Goal: Information Seeking & Learning: Check status

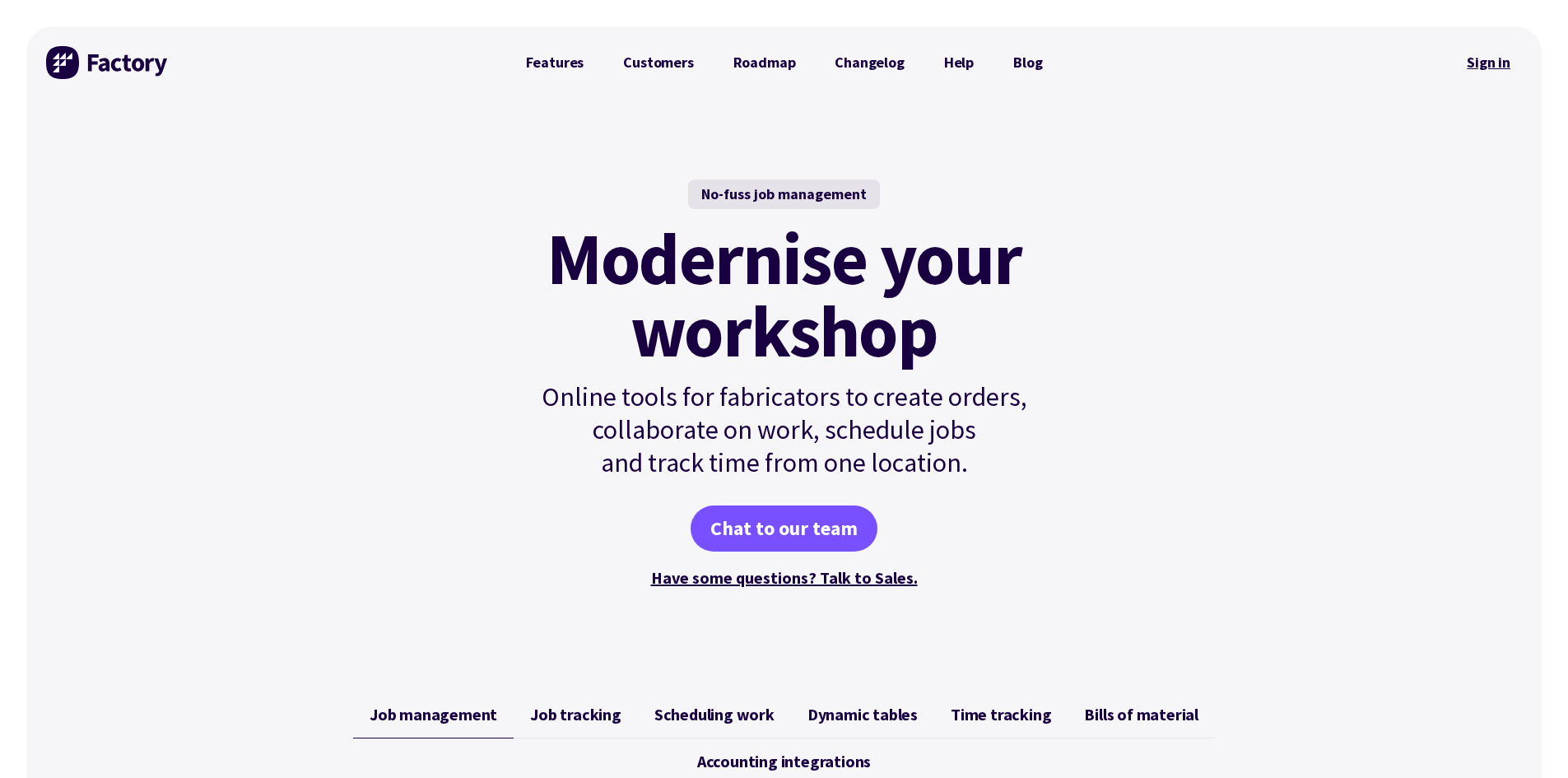
click at [1509, 62] on link "Sign in" at bounding box center [1489, 63] width 67 height 38
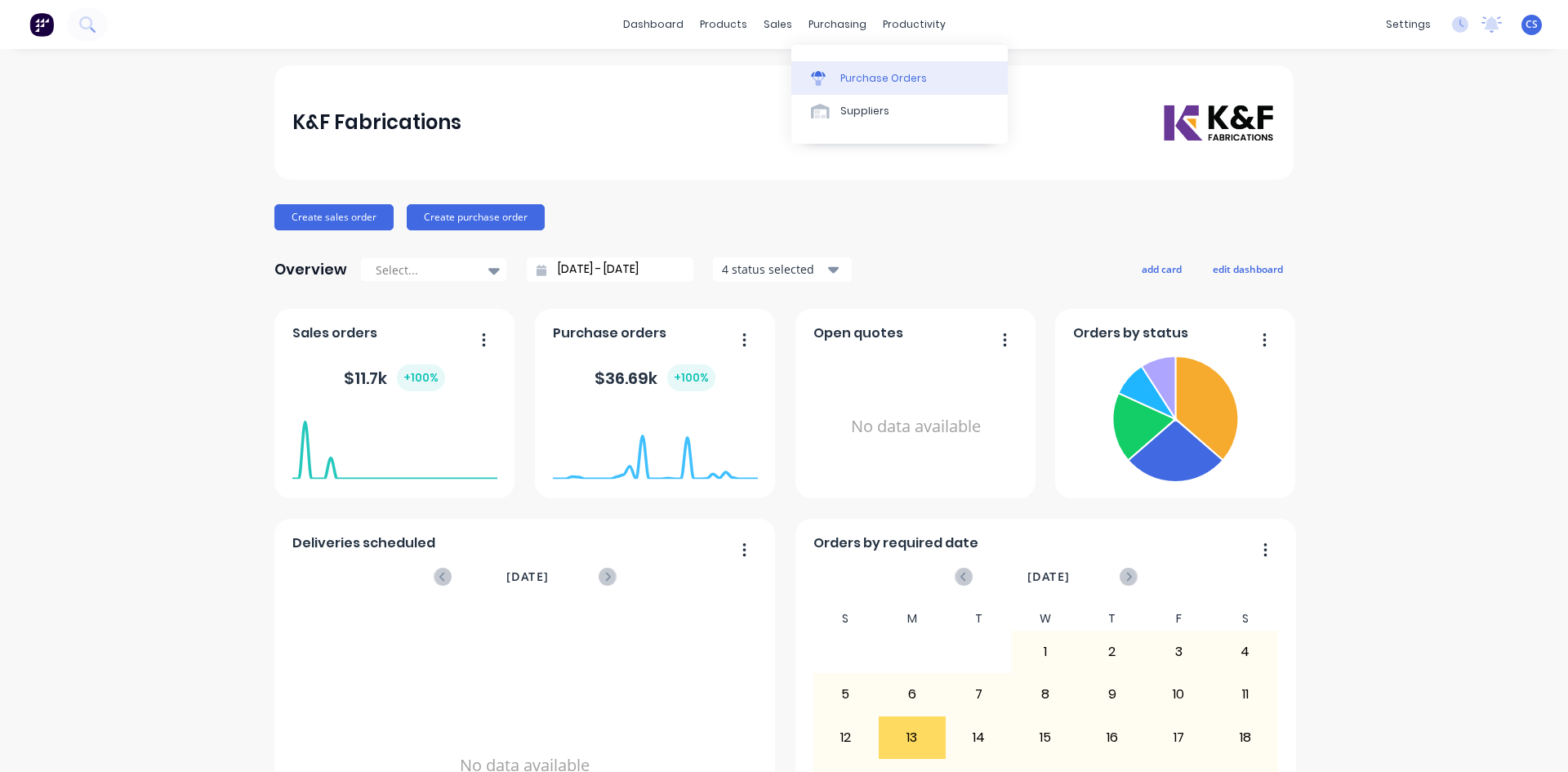
click at [843, 76] on div "Purchase Orders" at bounding box center [884, 78] width 87 height 15
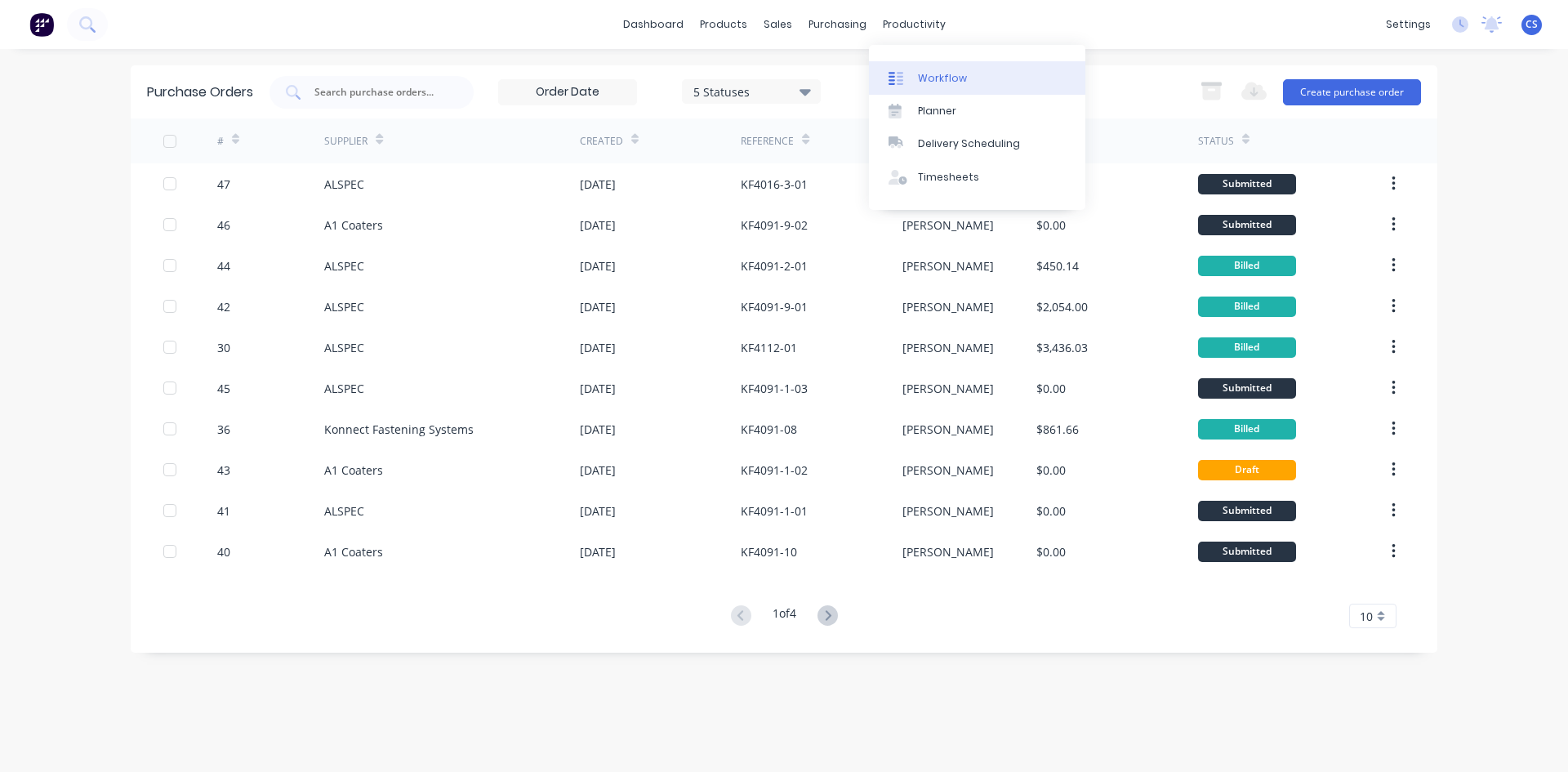
click at [934, 74] on div "Workflow" at bounding box center [942, 78] width 49 height 15
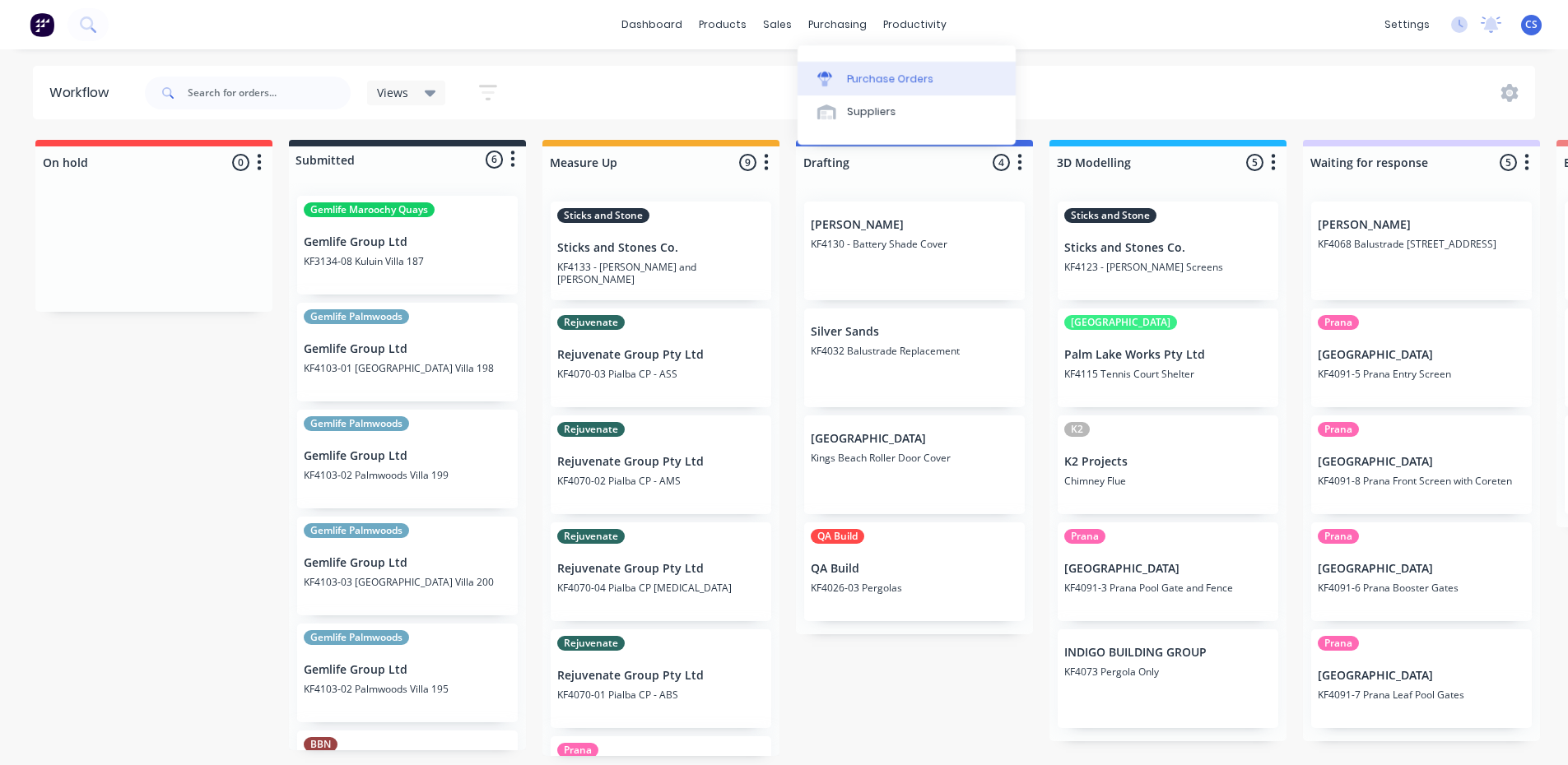
click at [881, 83] on div "Purchase Orders" at bounding box center [891, 79] width 87 height 15
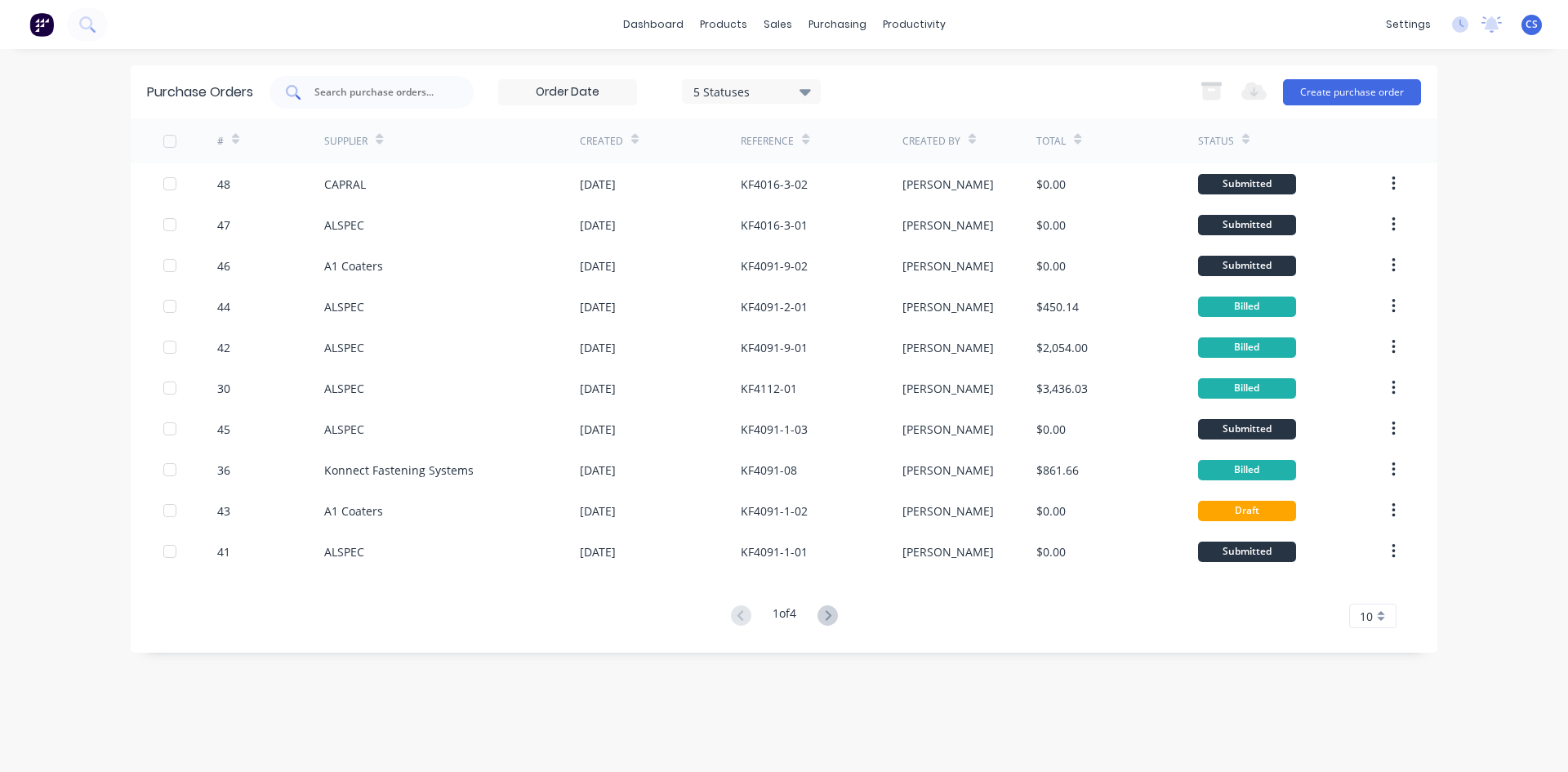
click at [423, 89] on input "text" at bounding box center [381, 92] width 136 height 16
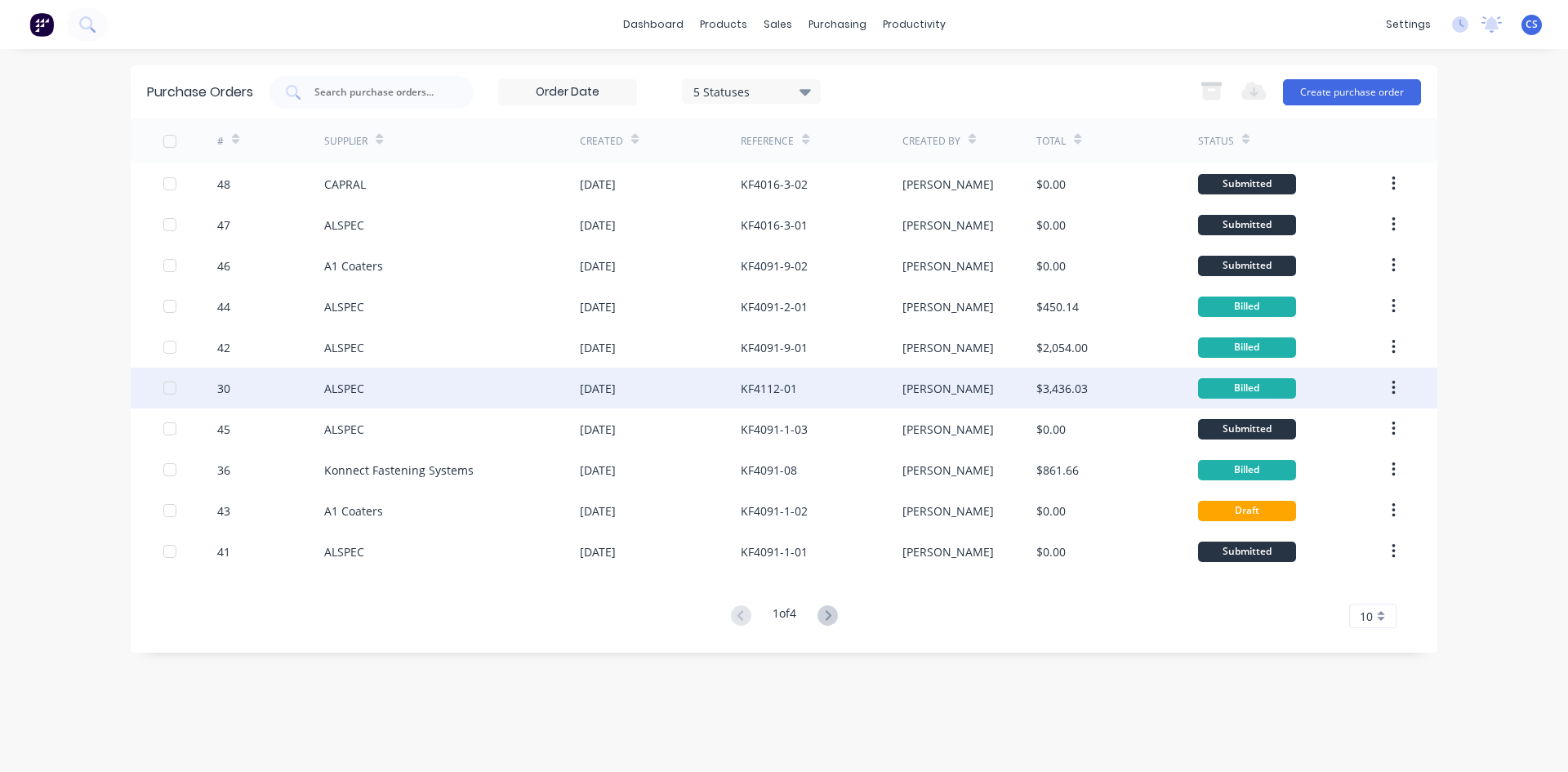
click at [800, 384] on div "KF4112-01" at bounding box center [821, 388] width 161 height 41
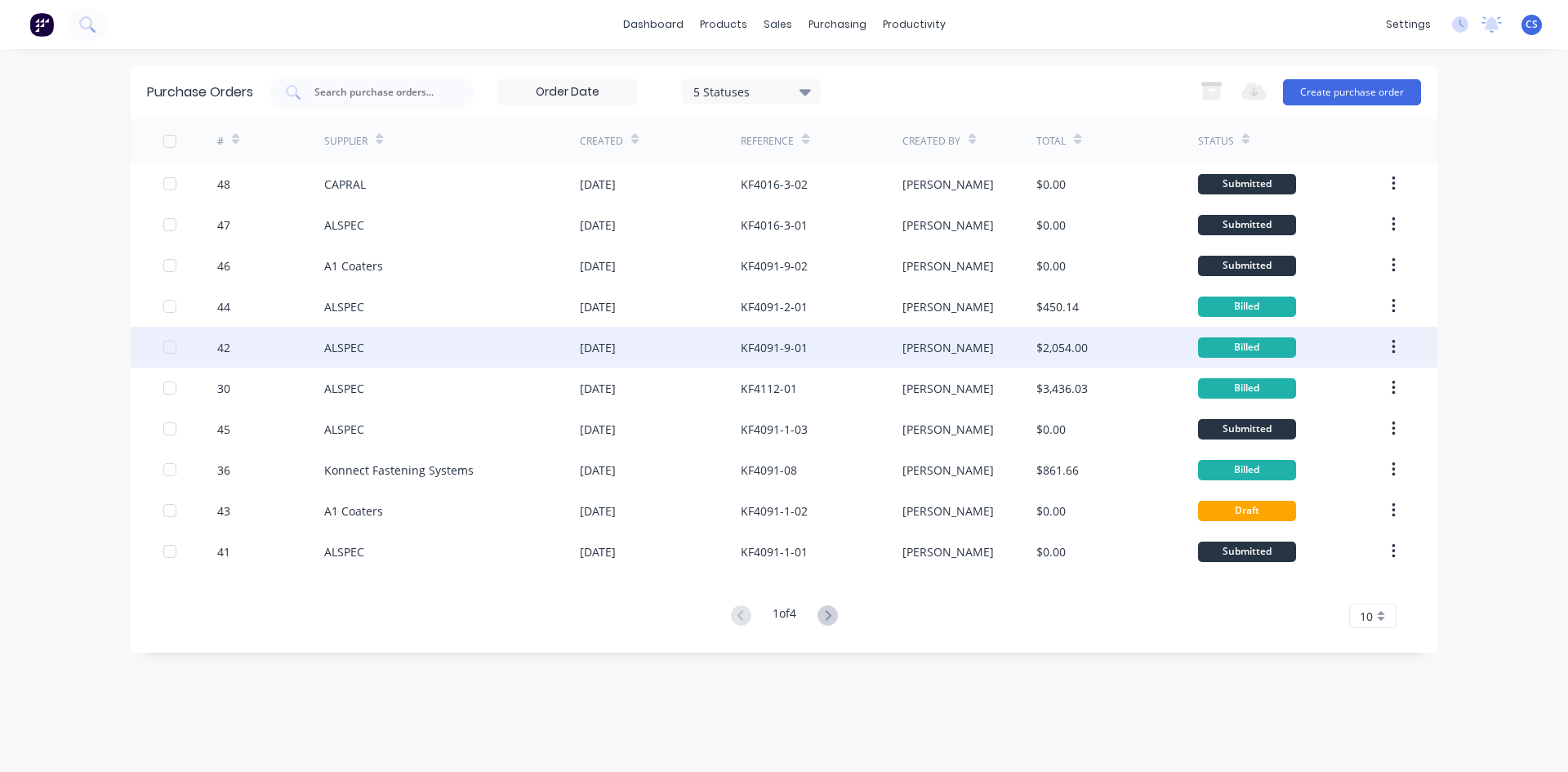
click at [839, 350] on div "KF4091-9-01" at bounding box center [821, 346] width 161 height 41
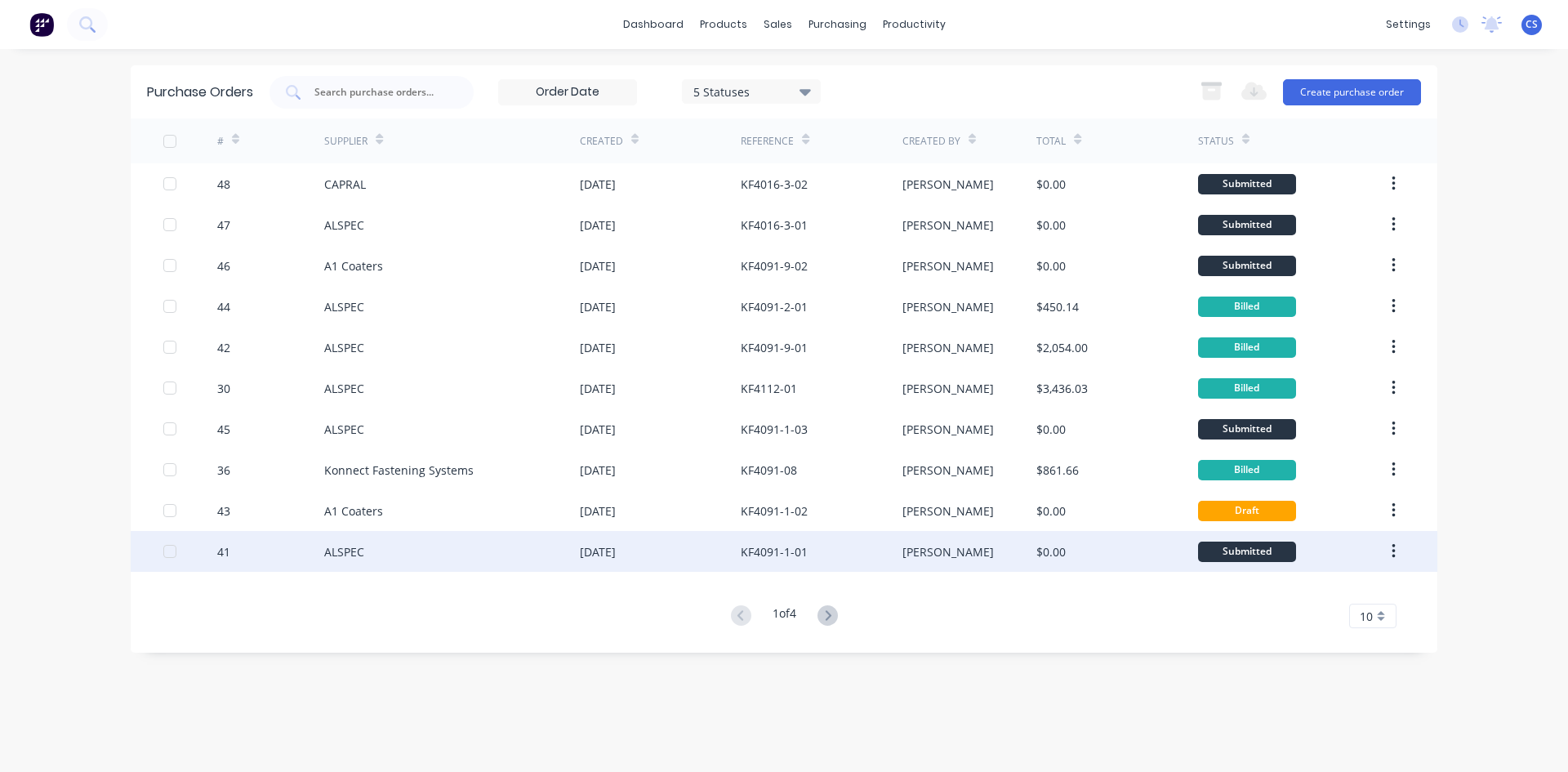
click at [861, 550] on div "KF4091-1-01" at bounding box center [821, 551] width 161 height 41
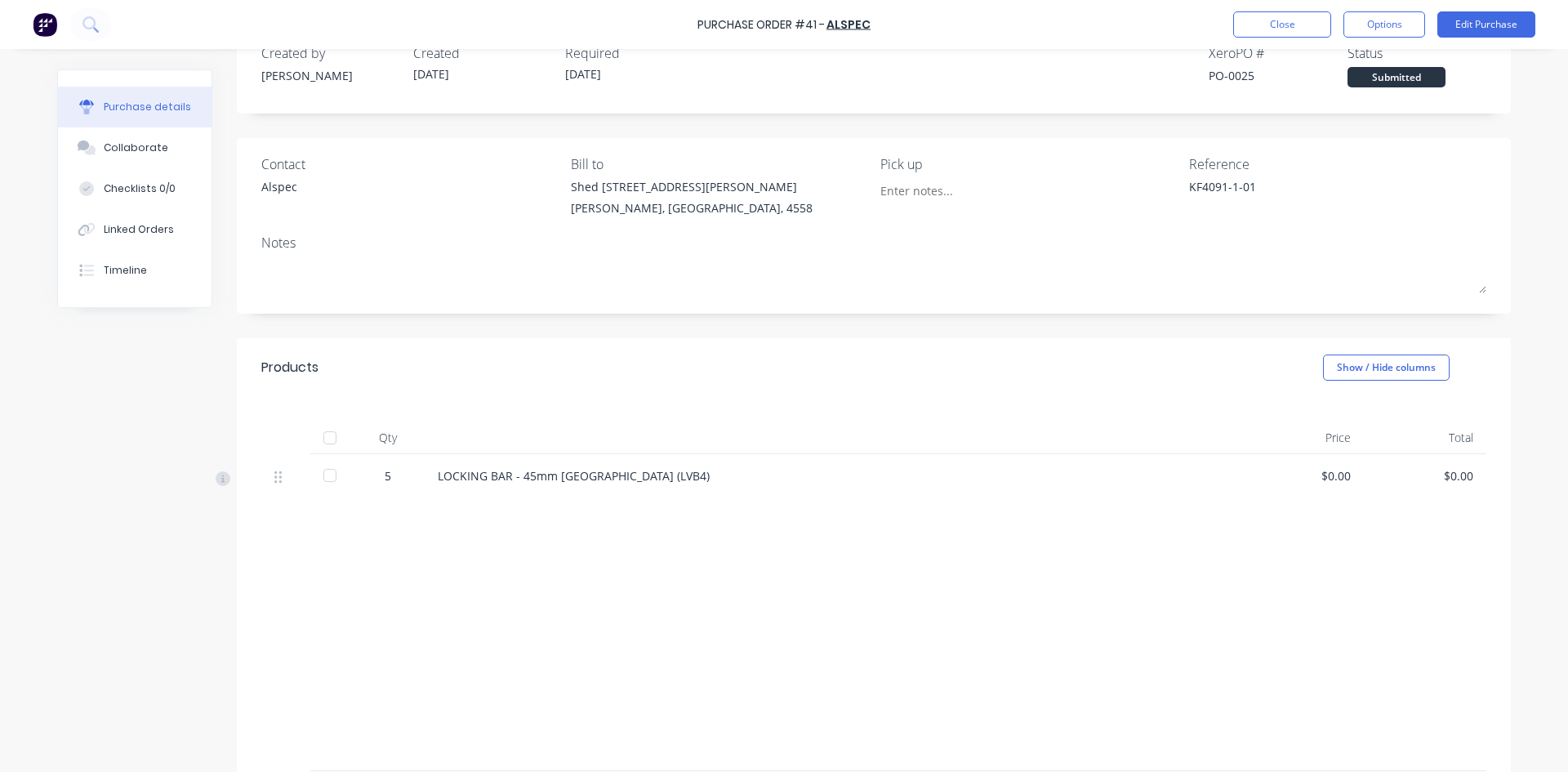
scroll to position [82, 0]
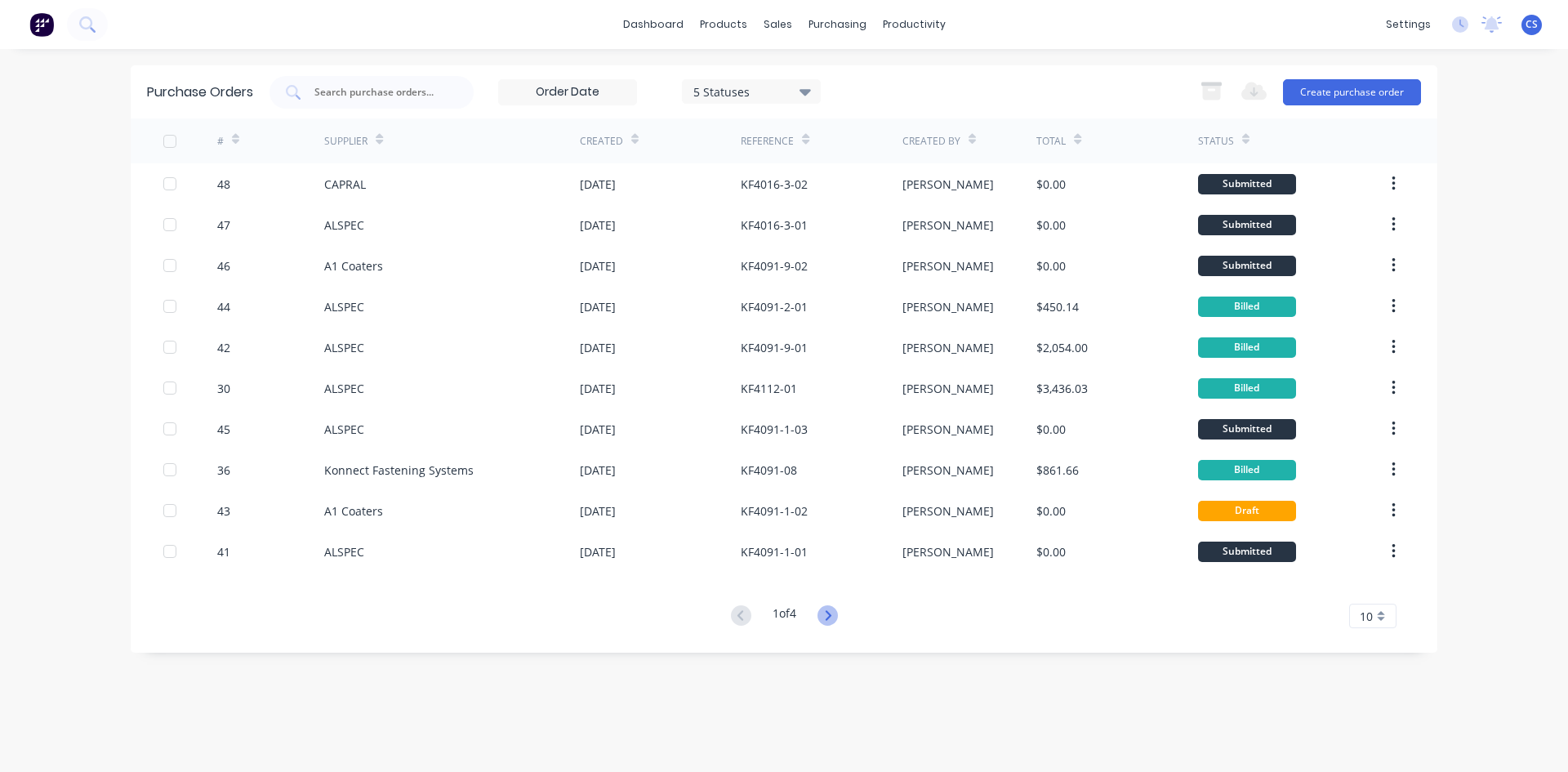
click at [830, 616] on icon at bounding box center [828, 616] width 21 height 21
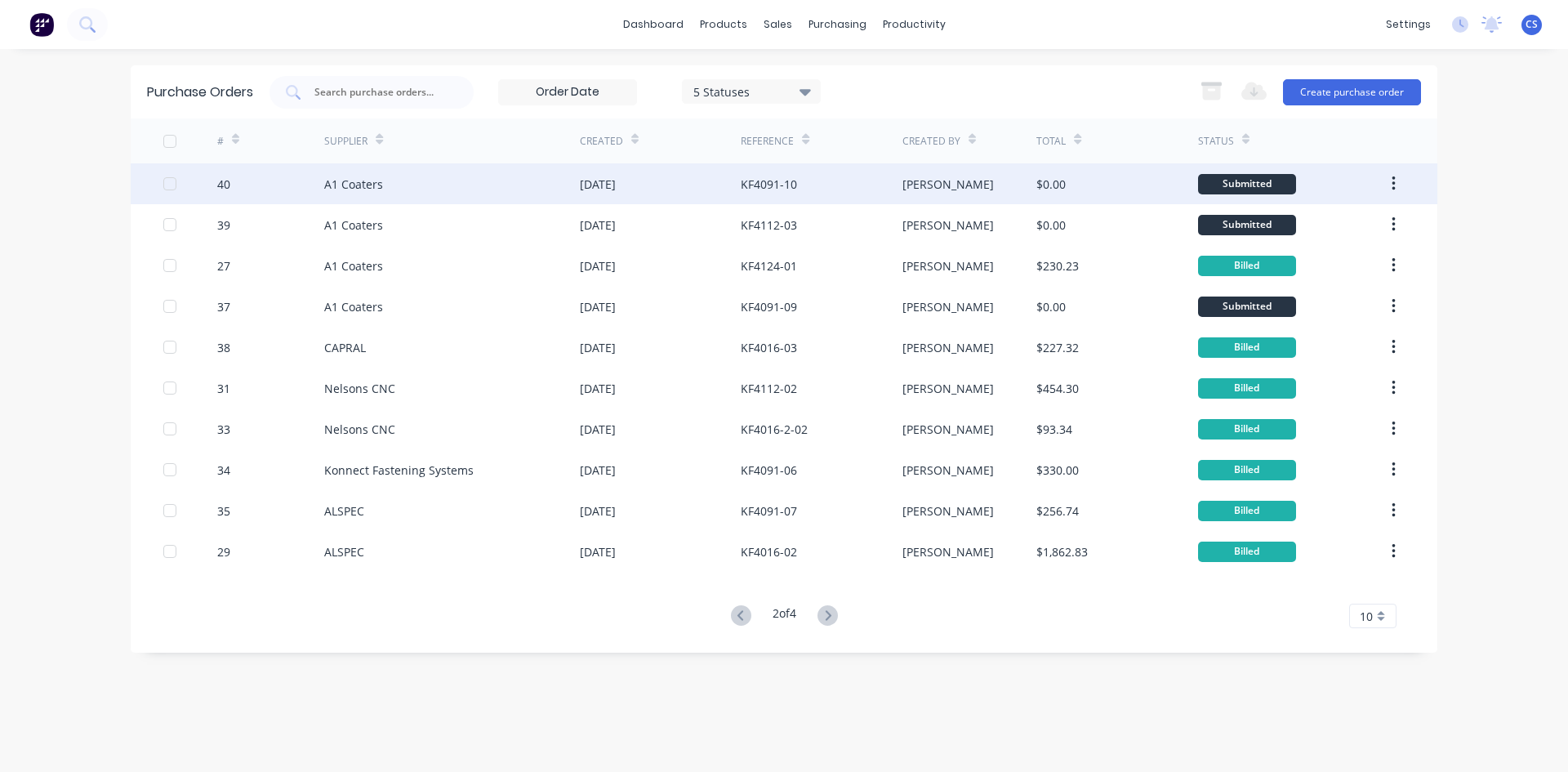
click at [809, 179] on div "KF4091-10" at bounding box center [821, 183] width 161 height 41
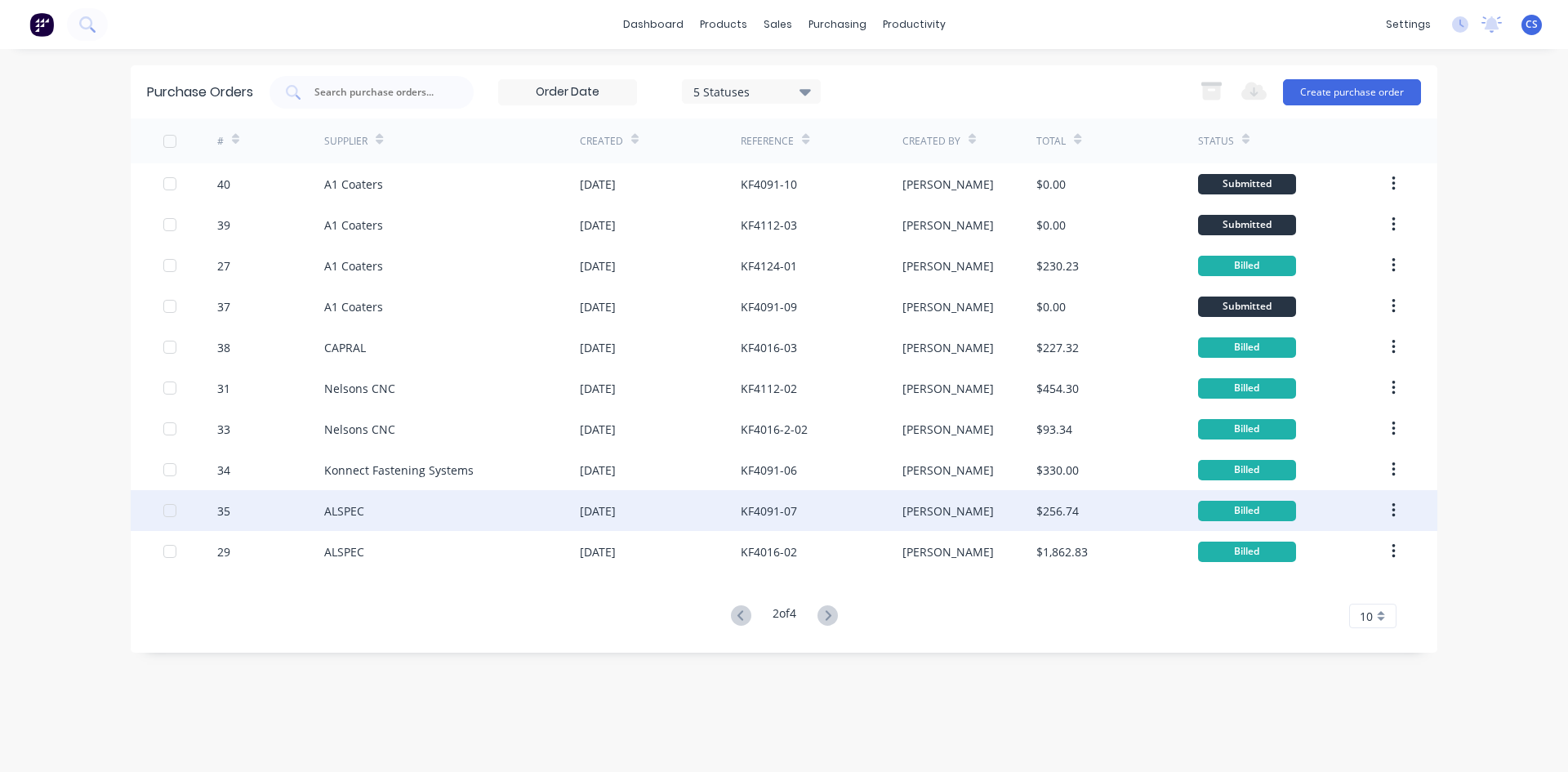
click at [821, 518] on div "KF4091-07" at bounding box center [821, 510] width 161 height 41
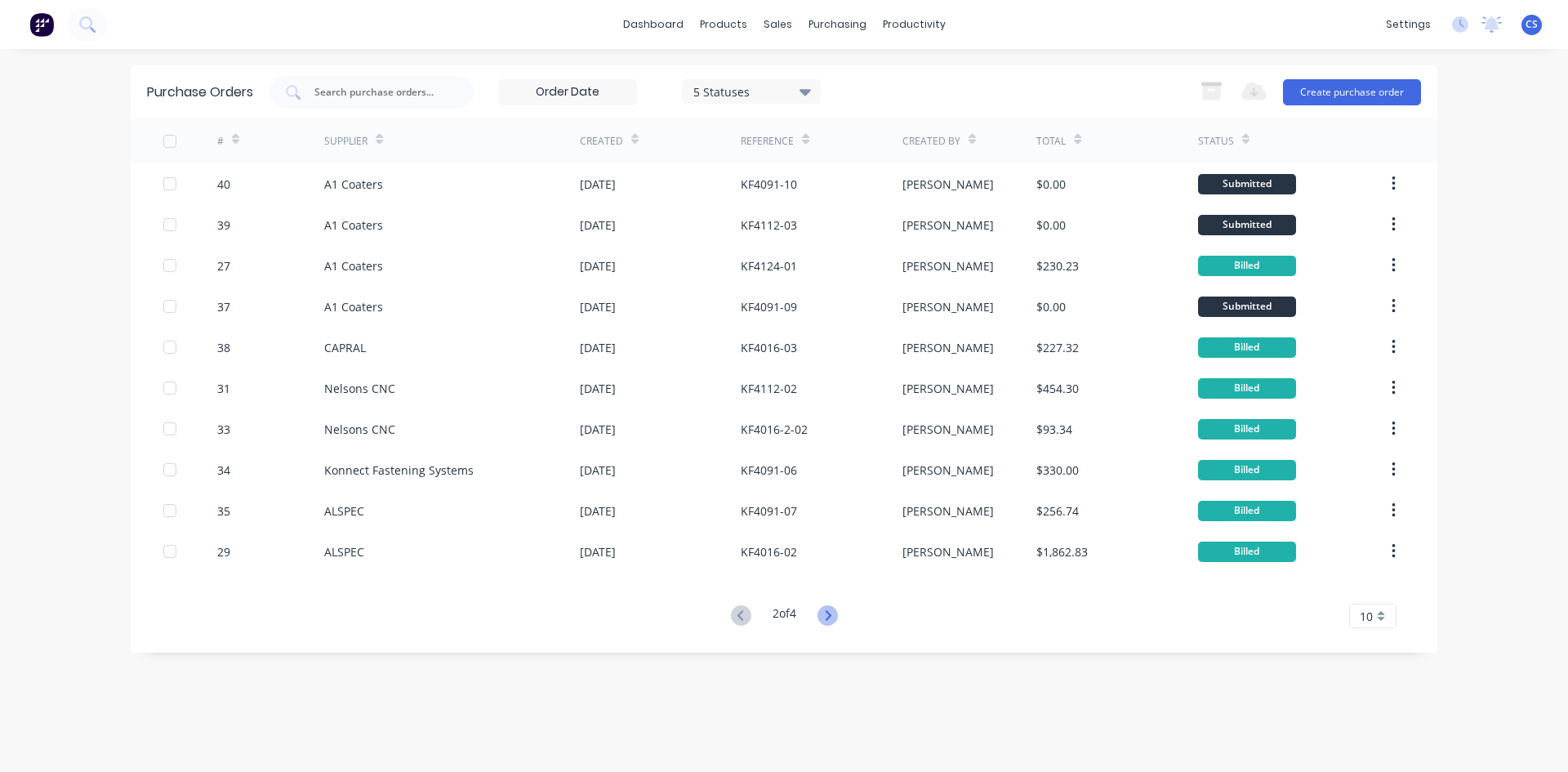
click at [826, 616] on icon at bounding box center [828, 616] width 21 height 21
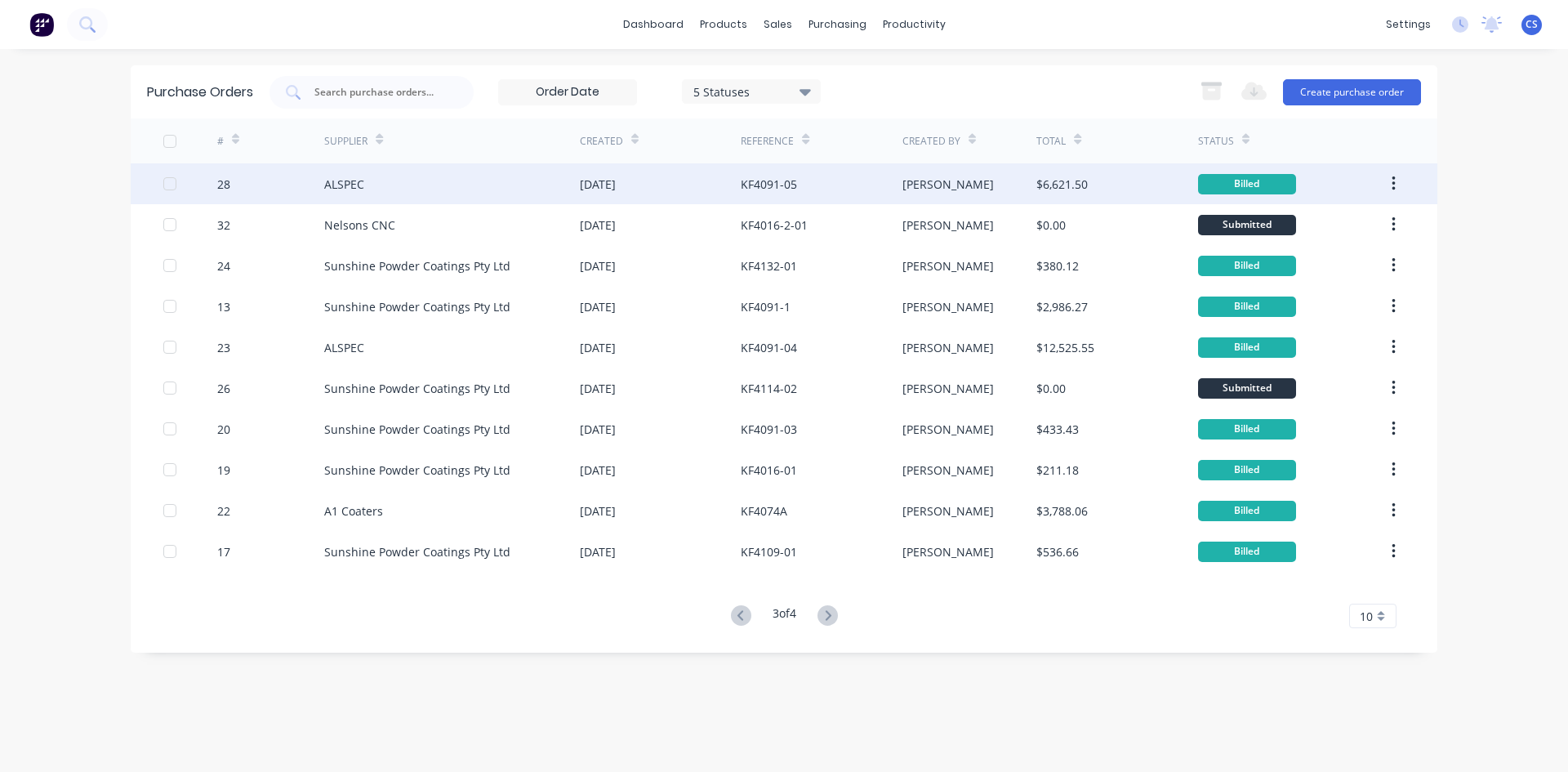
click at [779, 193] on div "KF4091-05" at bounding box center [821, 183] width 161 height 41
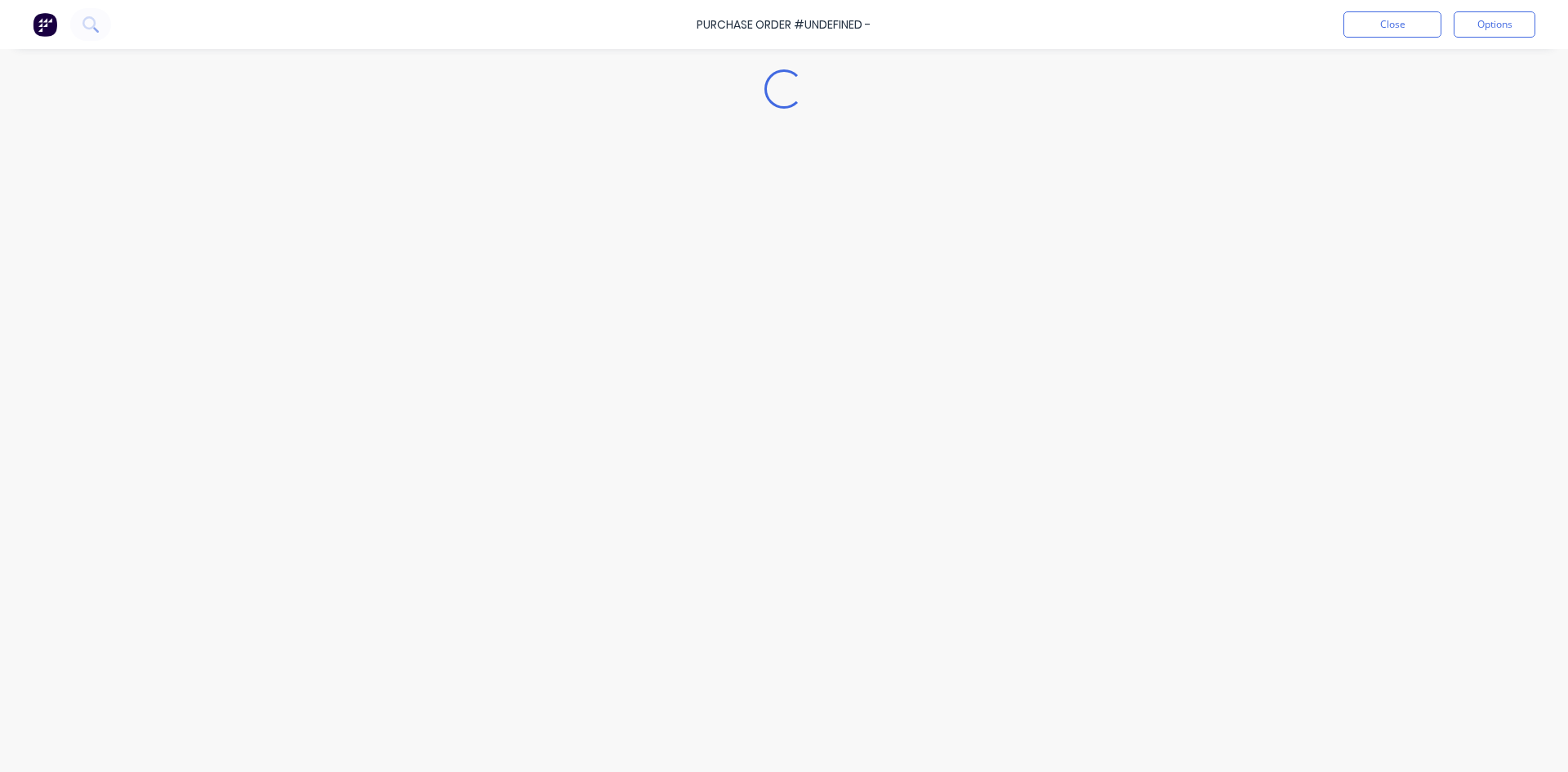
type textarea "x"
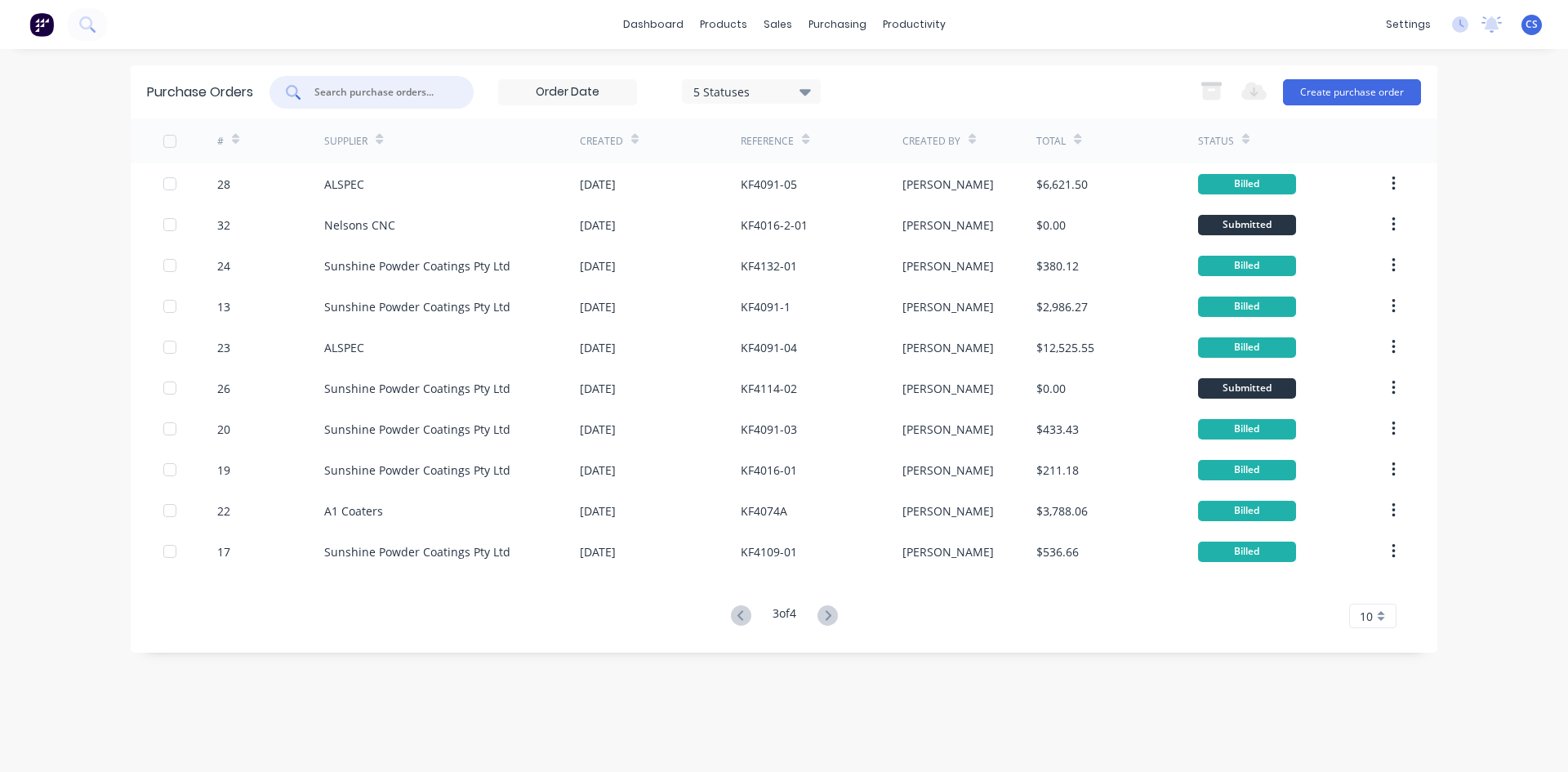
click at [319, 94] on input "text" at bounding box center [381, 92] width 136 height 16
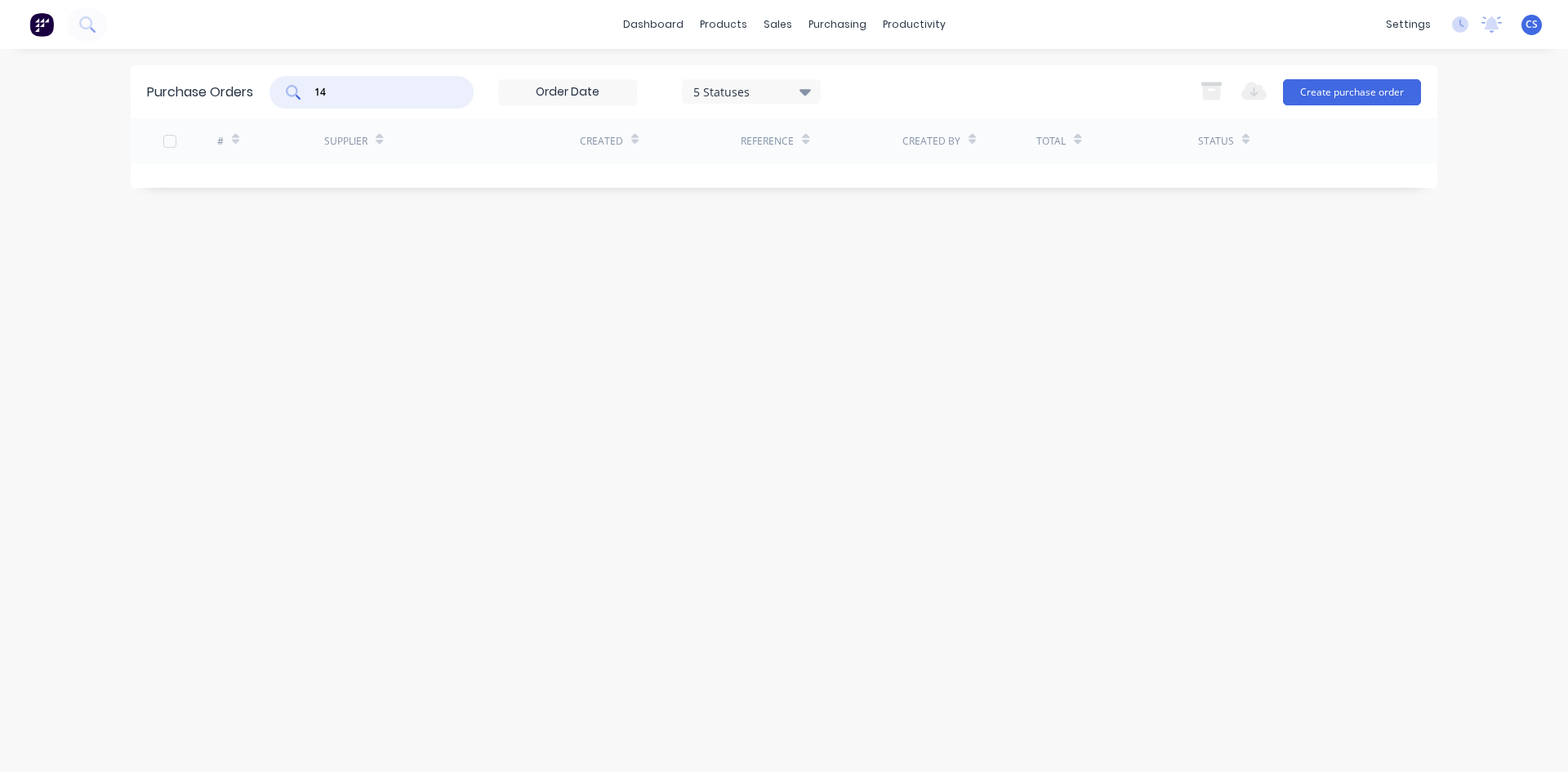
type input "1"
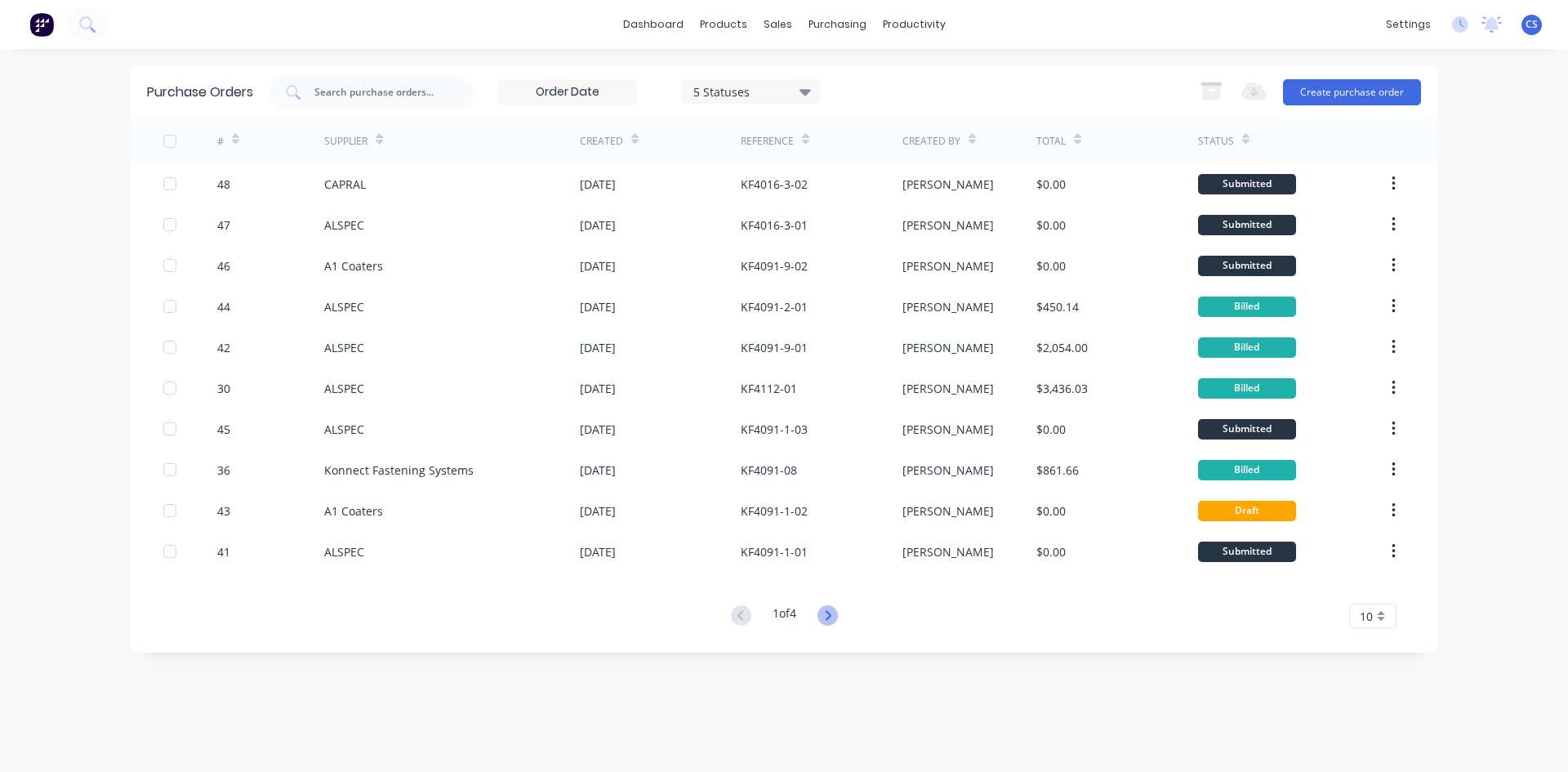
click at [835, 611] on icon at bounding box center [828, 616] width 21 height 21
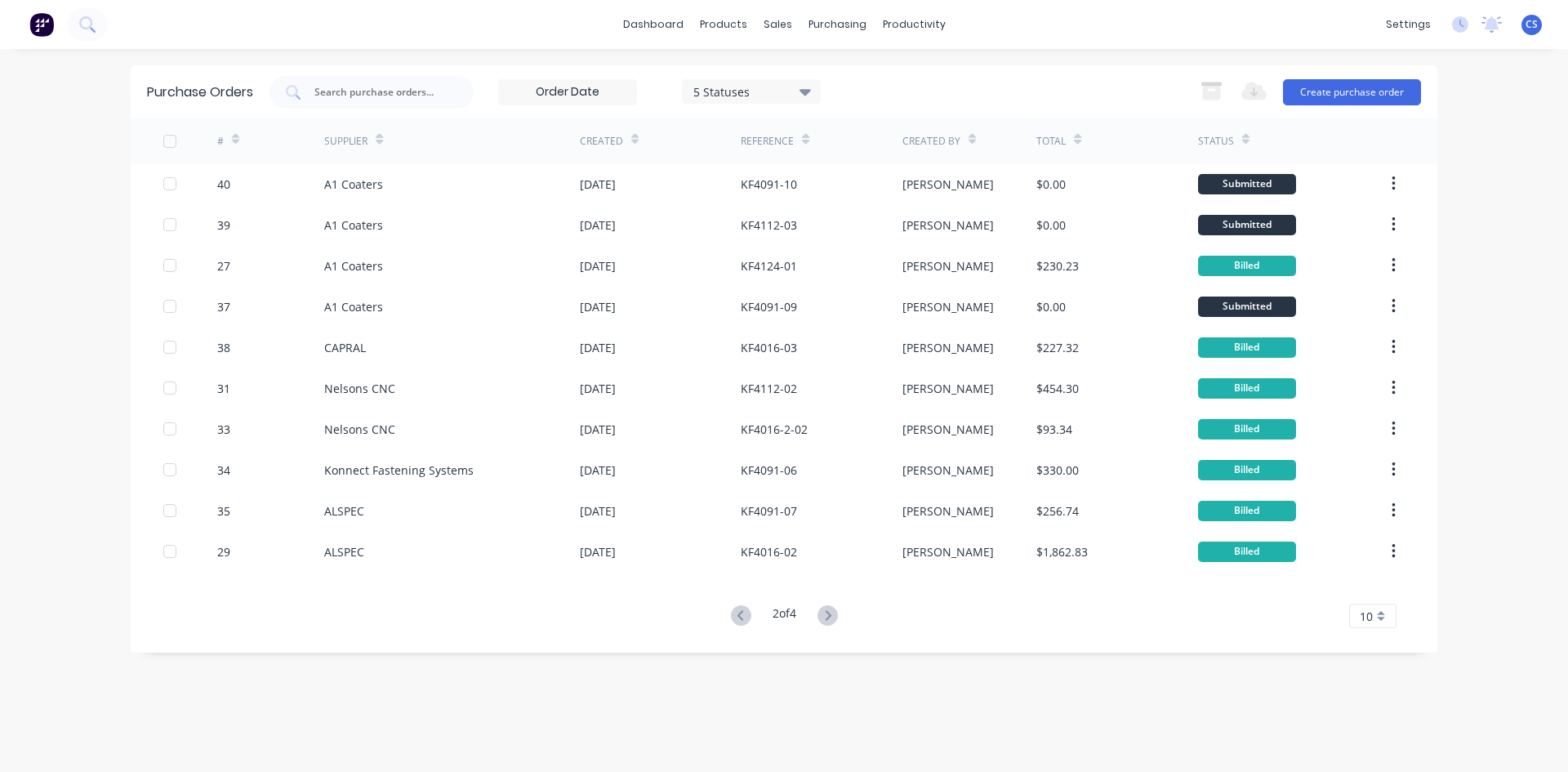
click at [833, 612] on icon at bounding box center [828, 616] width 21 height 21
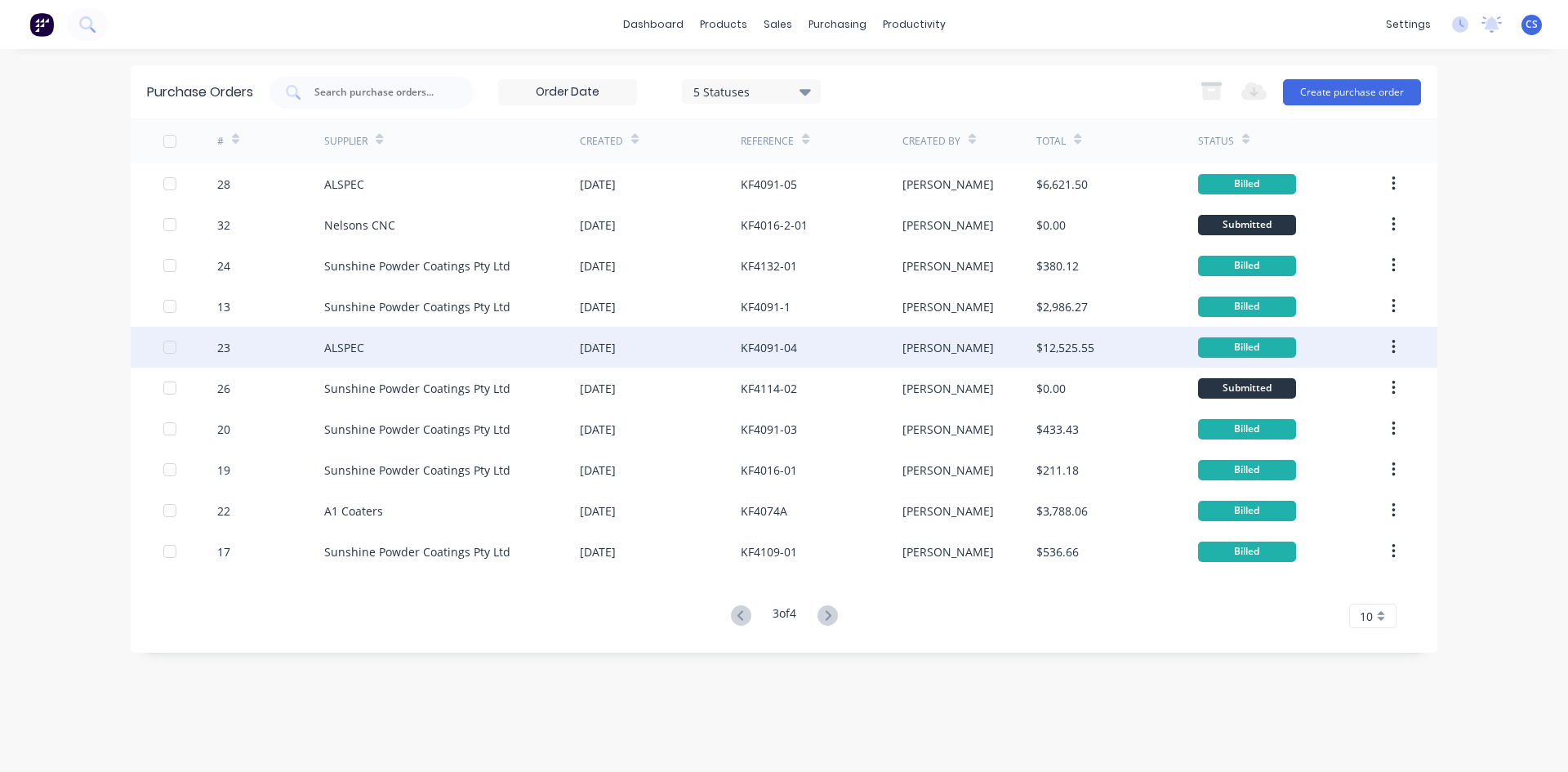
click at [782, 339] on div "KF4091-04" at bounding box center [769, 347] width 57 height 17
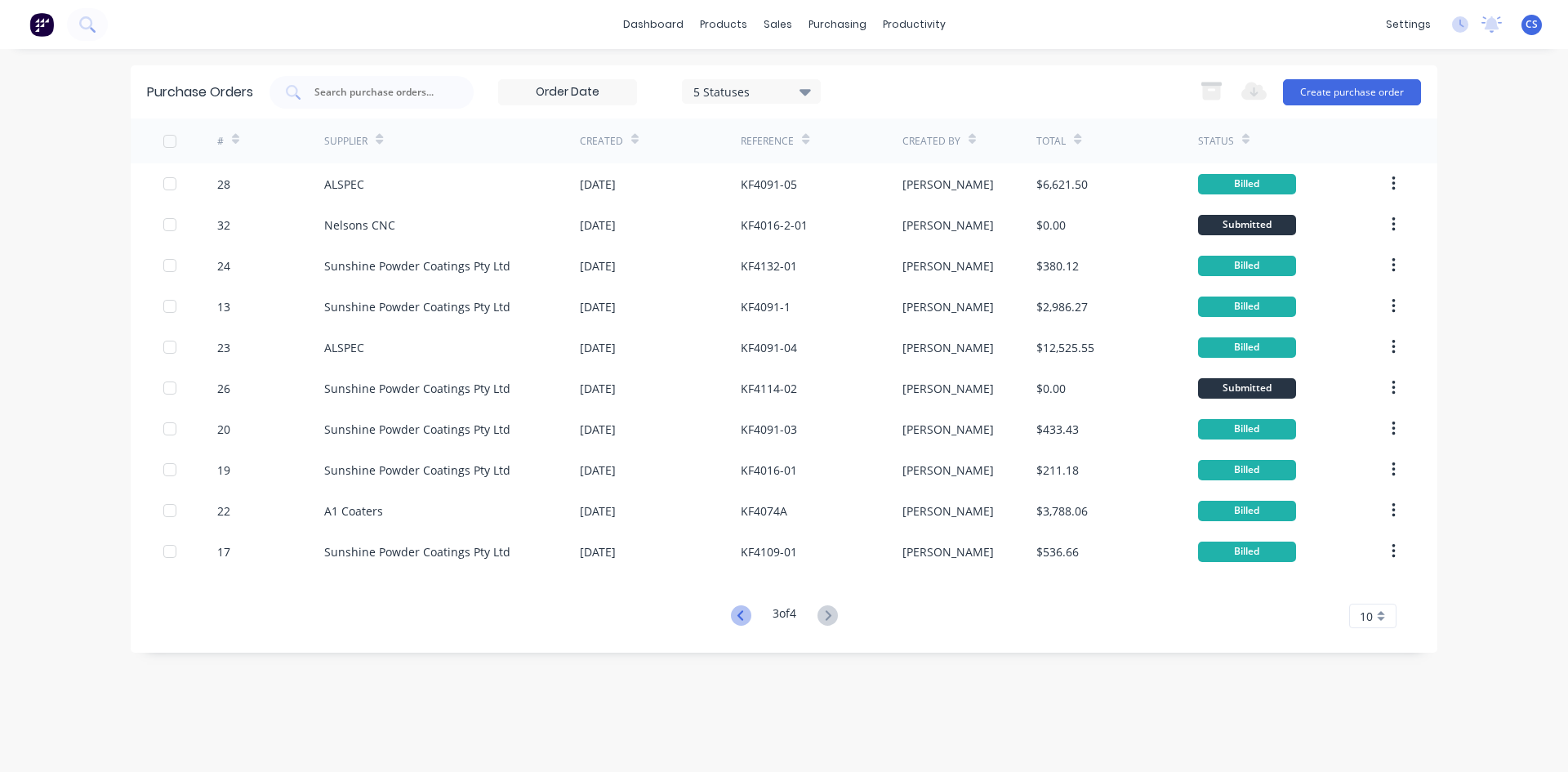
click at [737, 616] on icon at bounding box center [742, 616] width 21 height 21
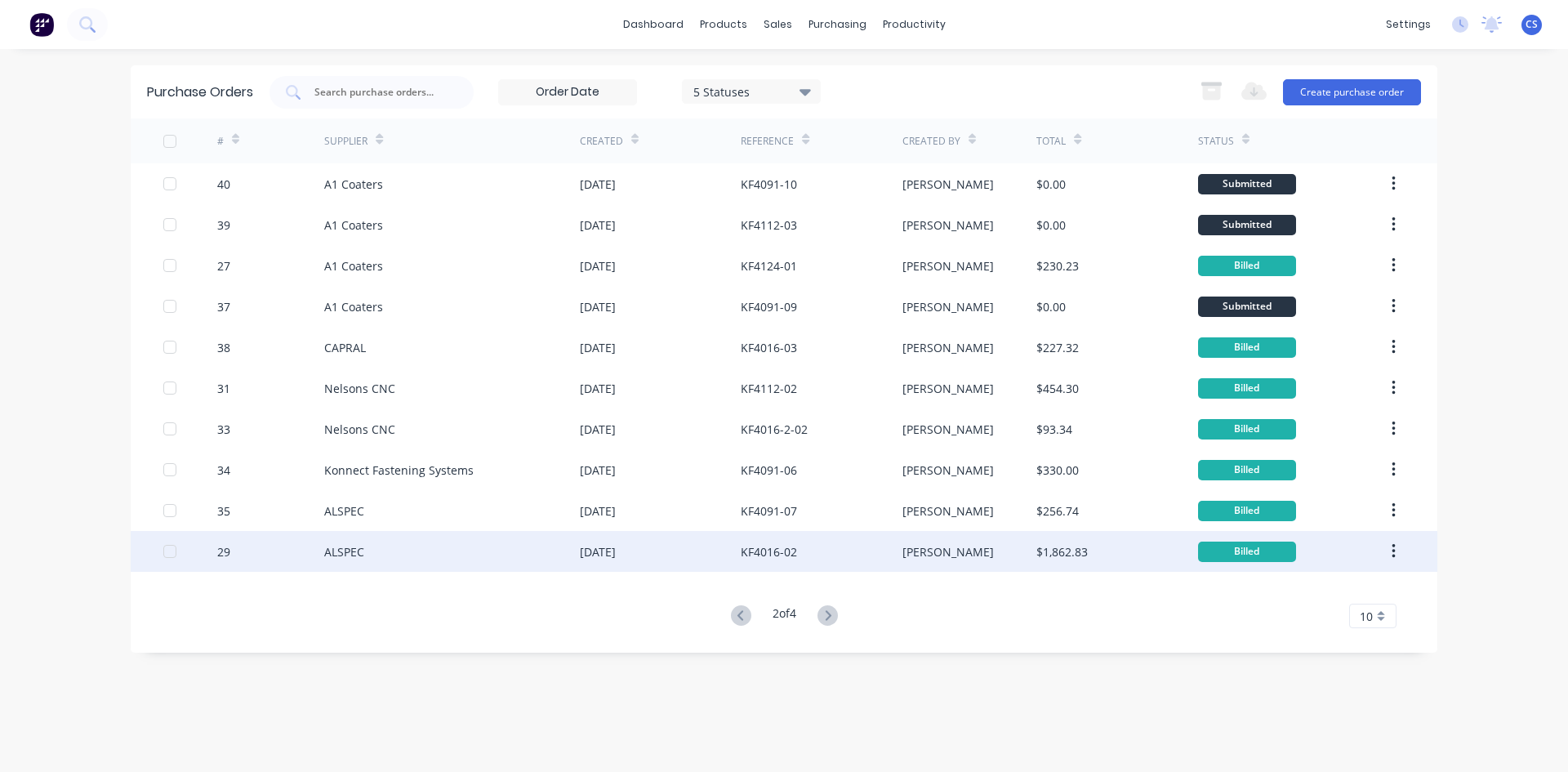
click at [913, 546] on div "[PERSON_NAME]" at bounding box center [948, 552] width 92 height 17
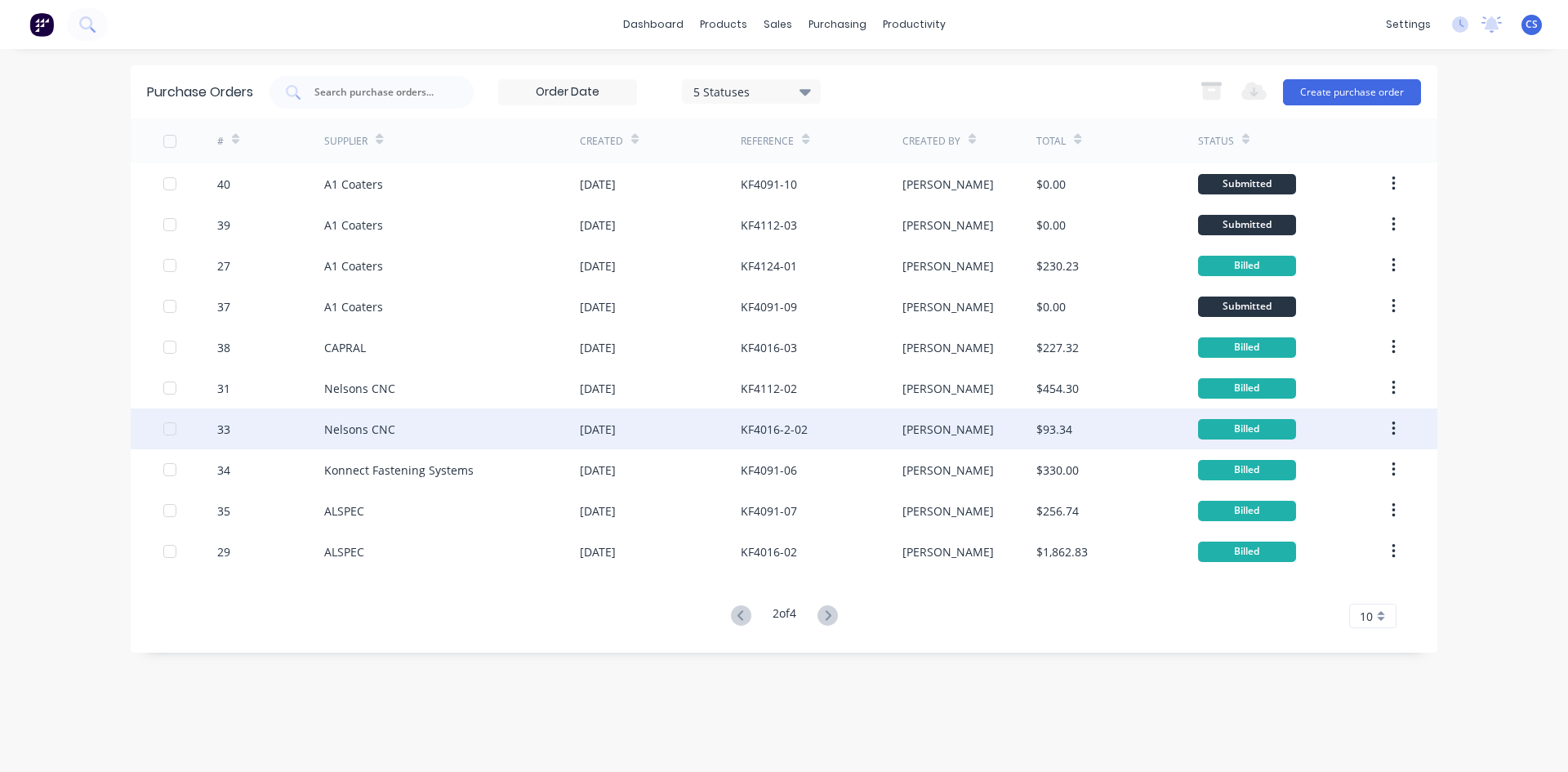
click at [798, 429] on div "KF4016-2-02" at bounding box center [774, 429] width 67 height 17
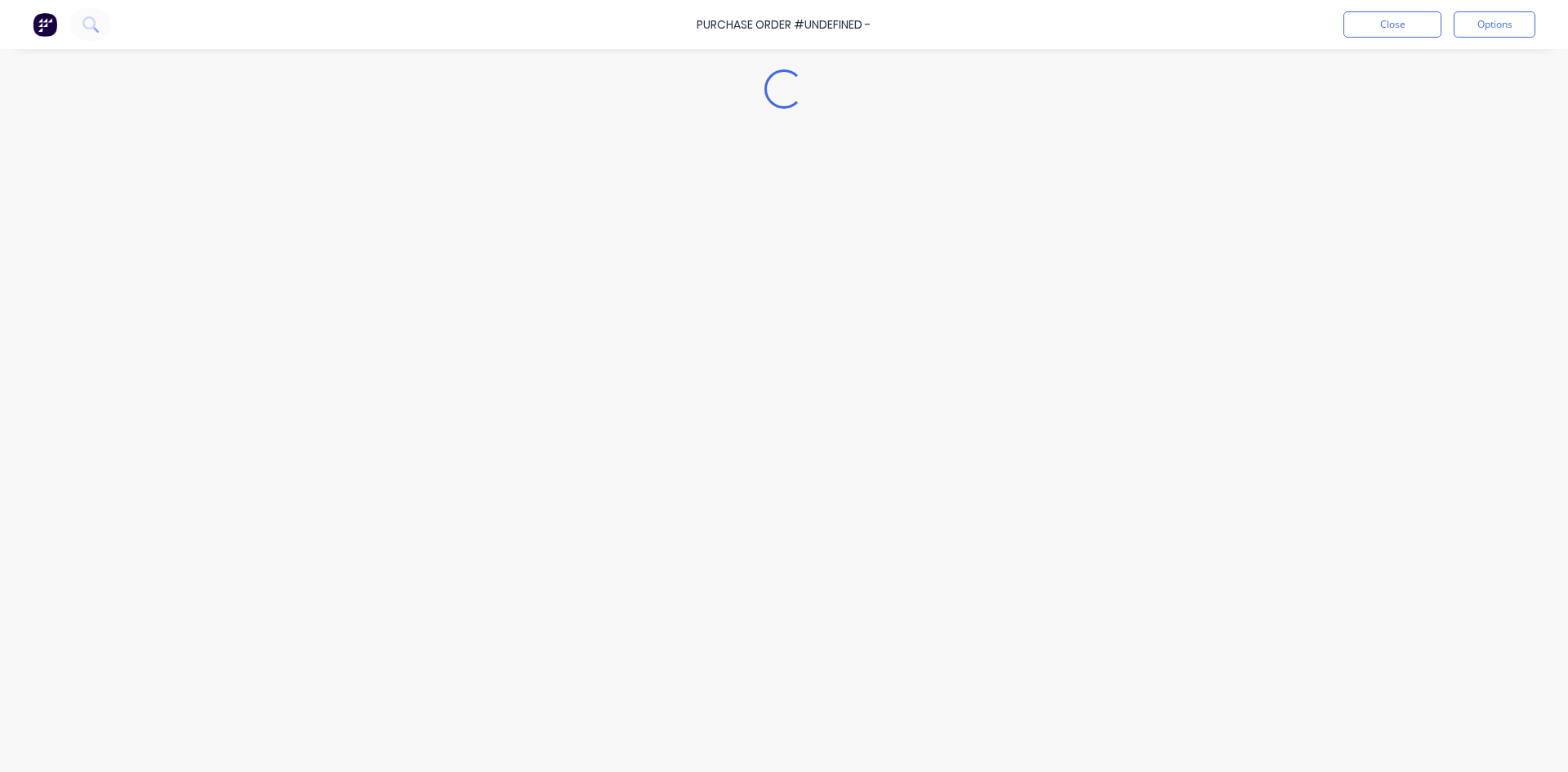
type textarea "x"
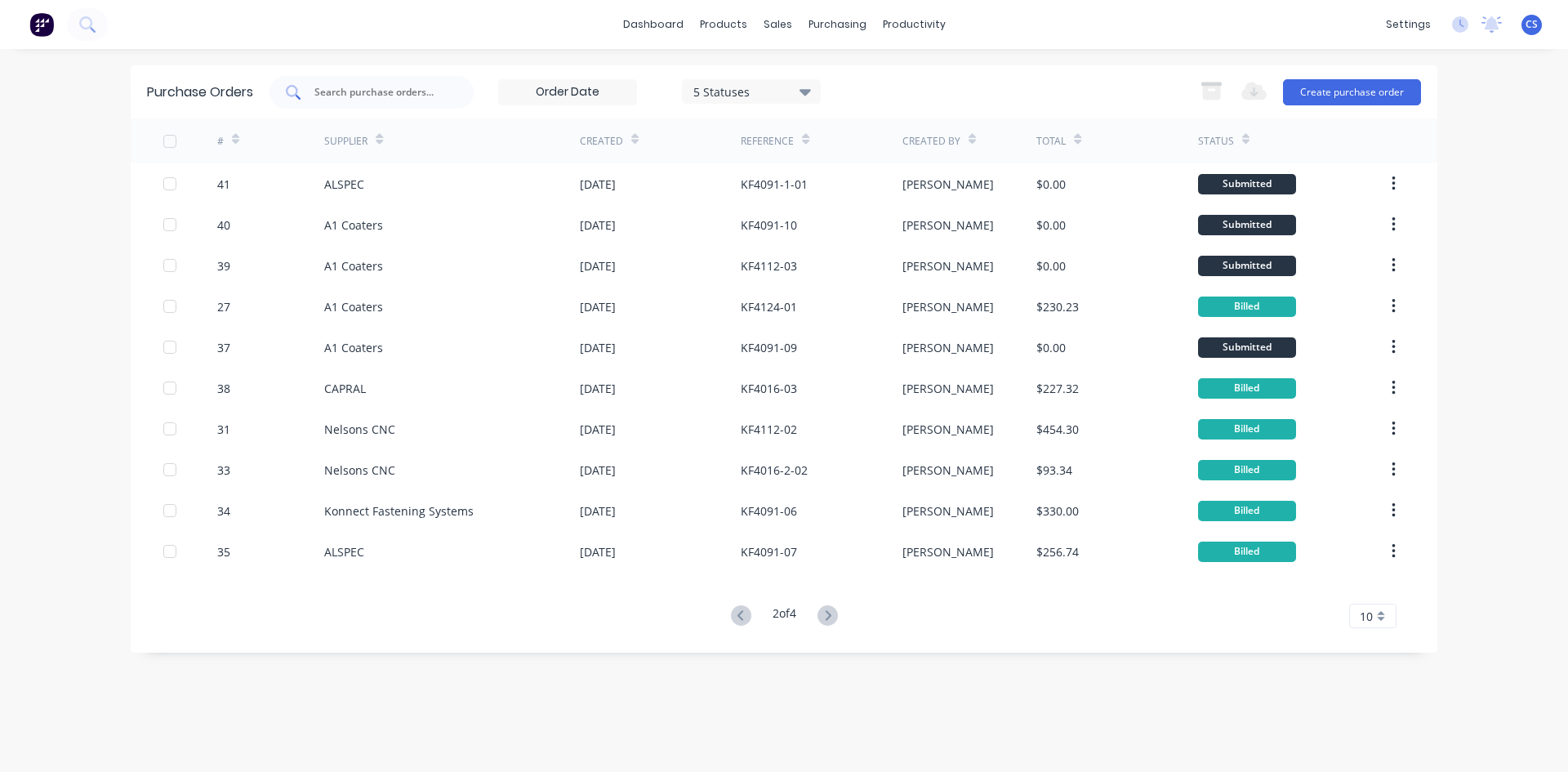
click at [348, 93] on input "text" at bounding box center [381, 92] width 136 height 16
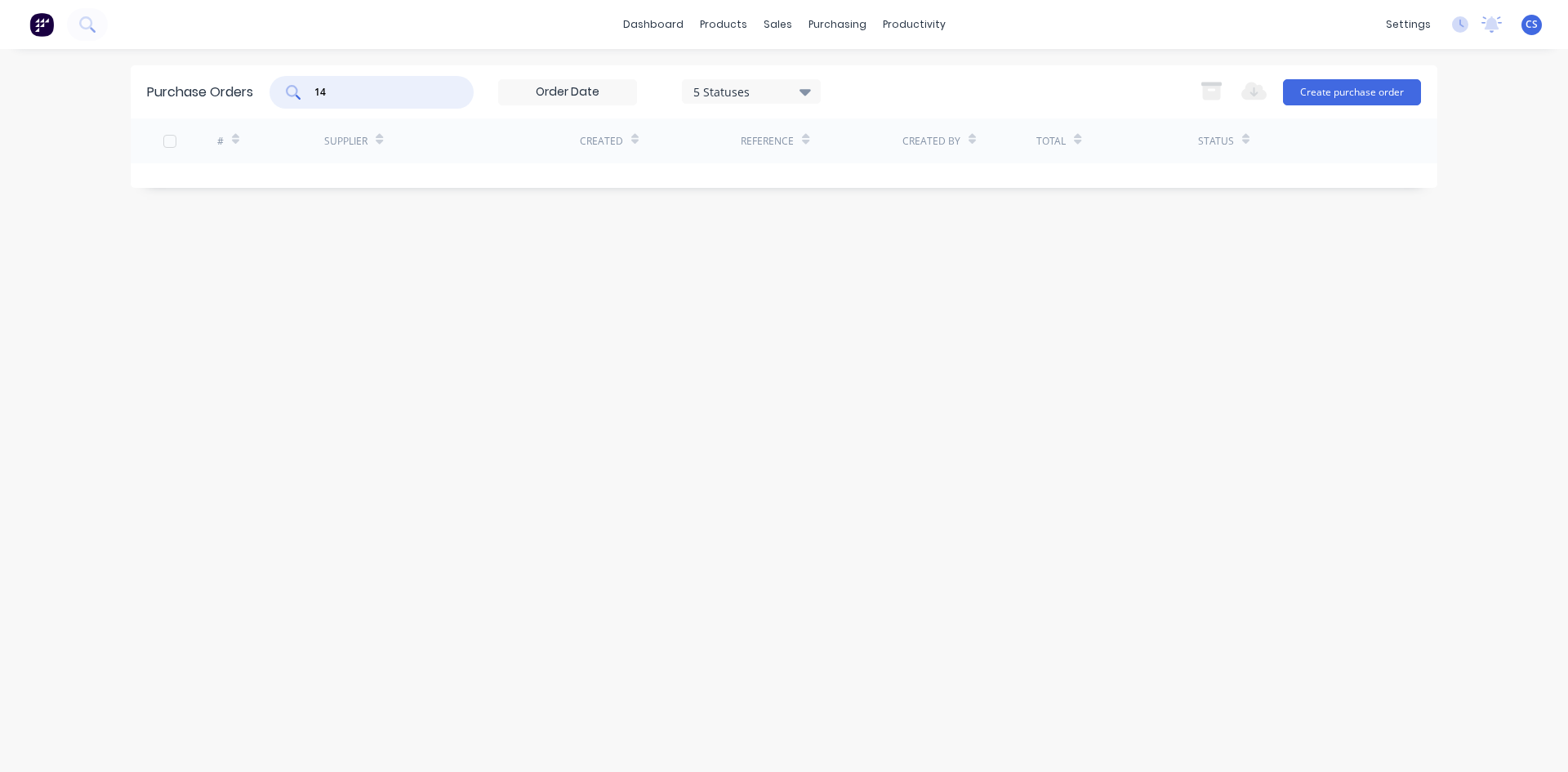
type input "1"
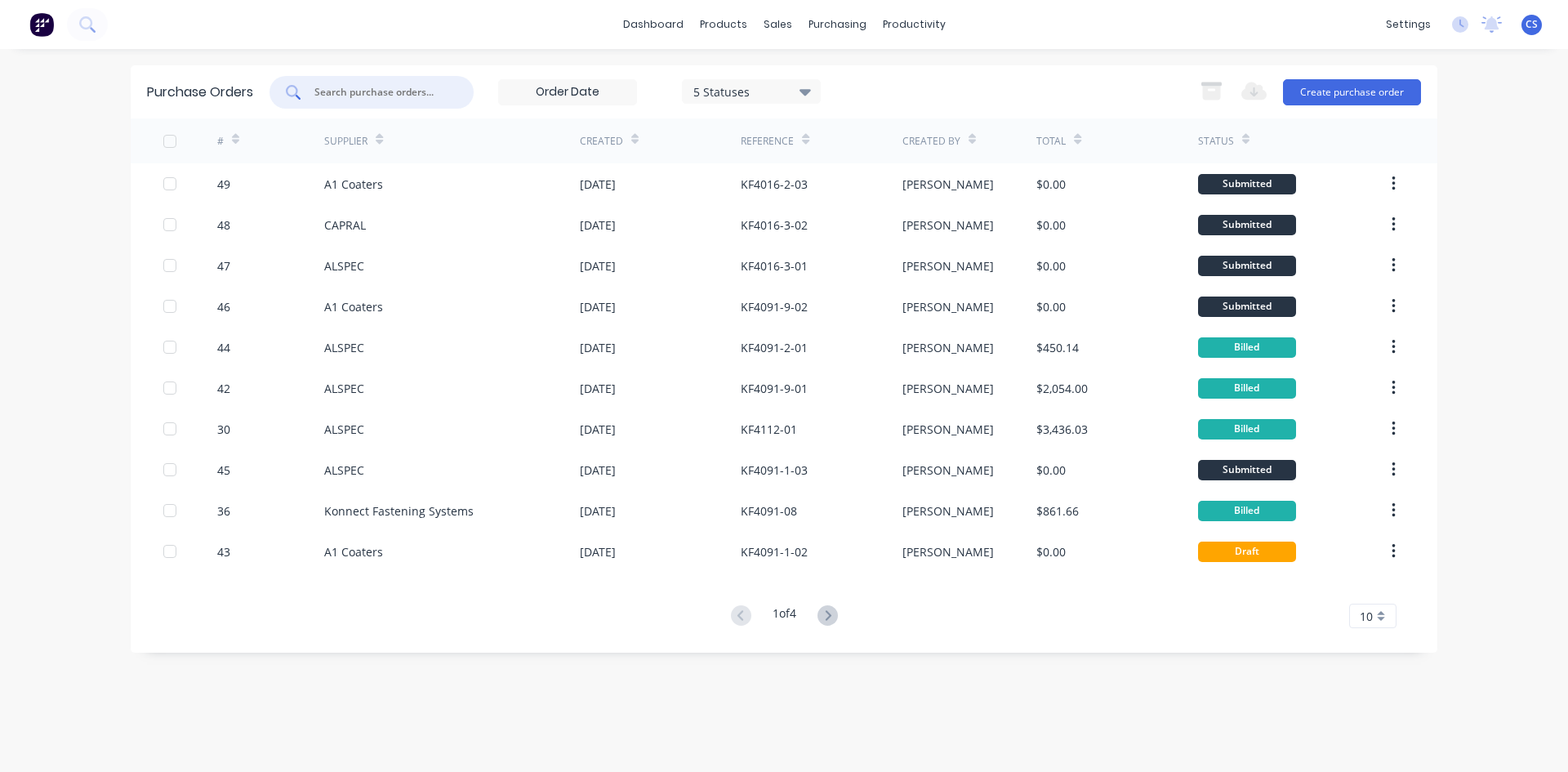
click at [379, 89] on input "text" at bounding box center [381, 92] width 136 height 16
type input "k"
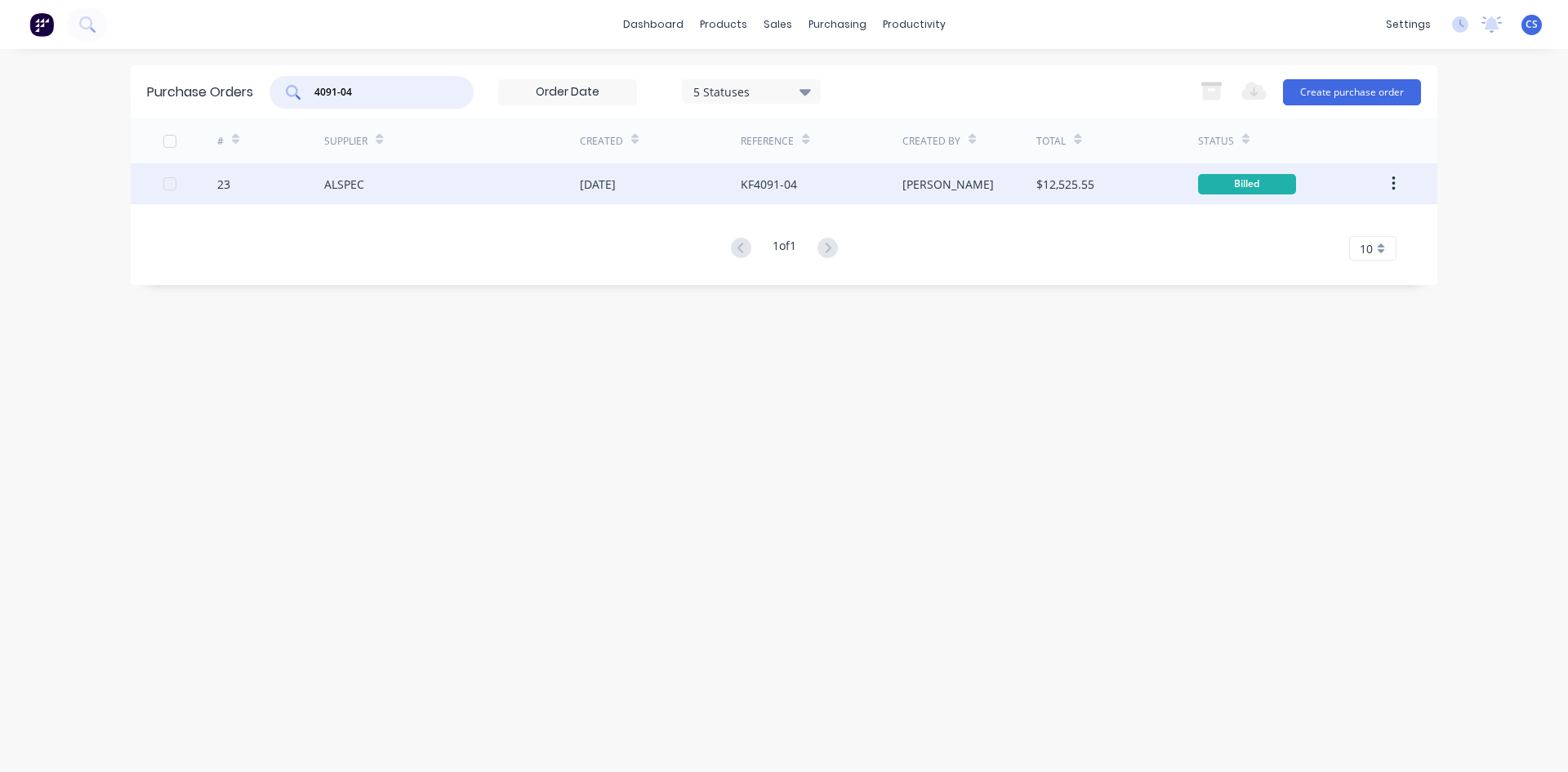
type input "4091-04"
click at [762, 193] on div "KF4091-04" at bounding box center [821, 183] width 161 height 41
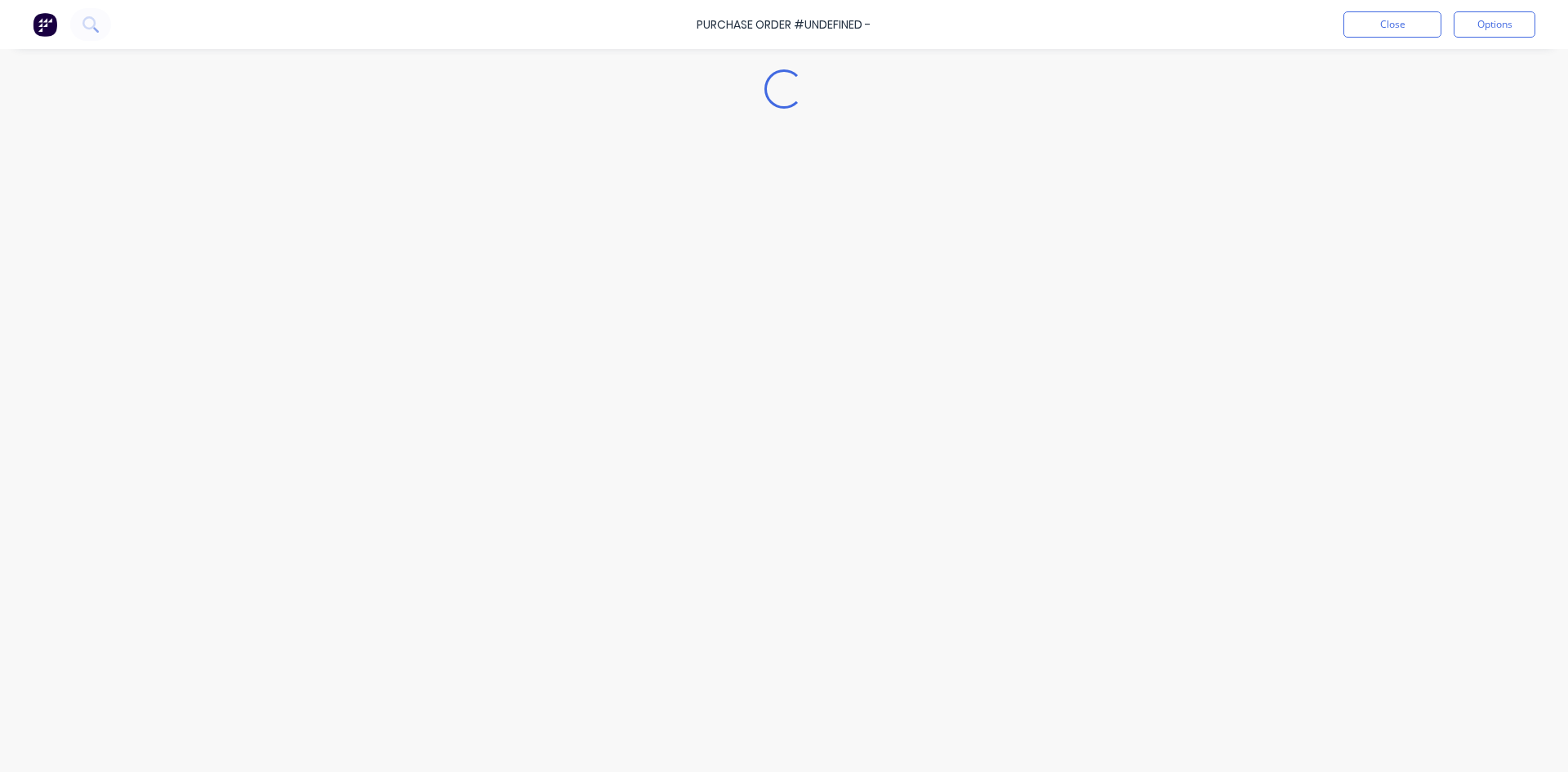
type textarea "x"
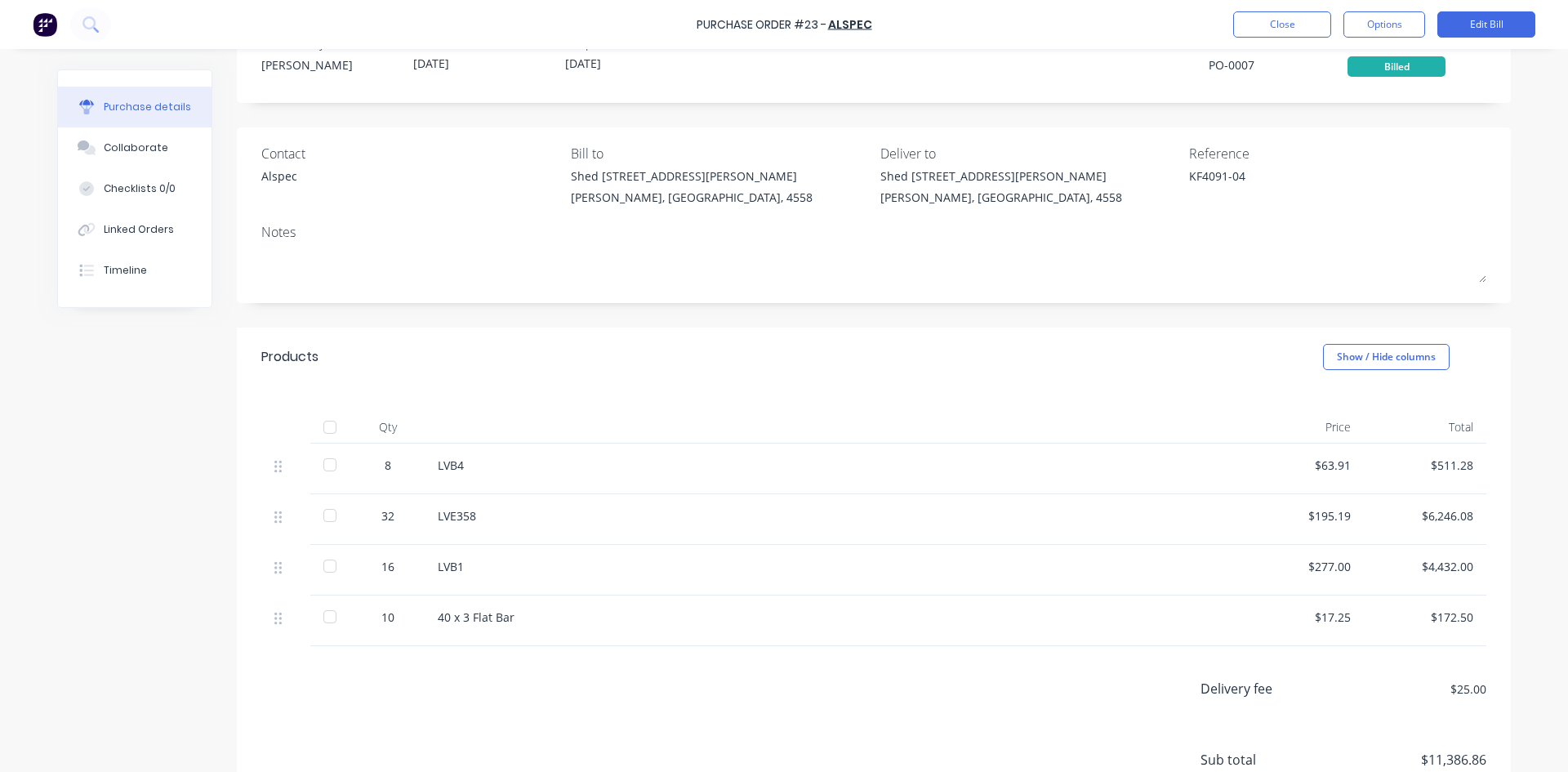
scroll to position [82, 0]
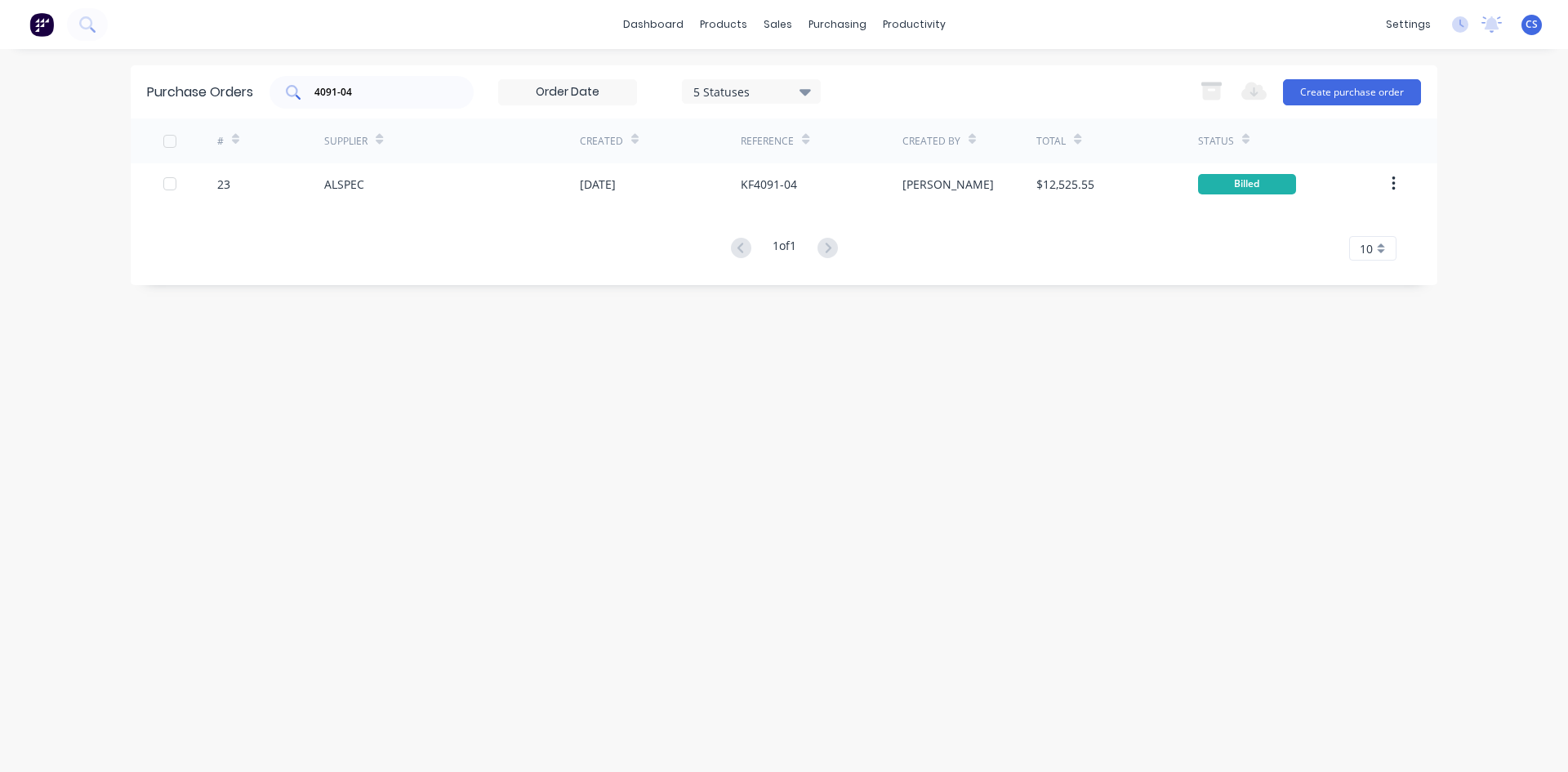
click at [391, 95] on input "4091-04" at bounding box center [381, 92] width 136 height 16
type input "4016-02"
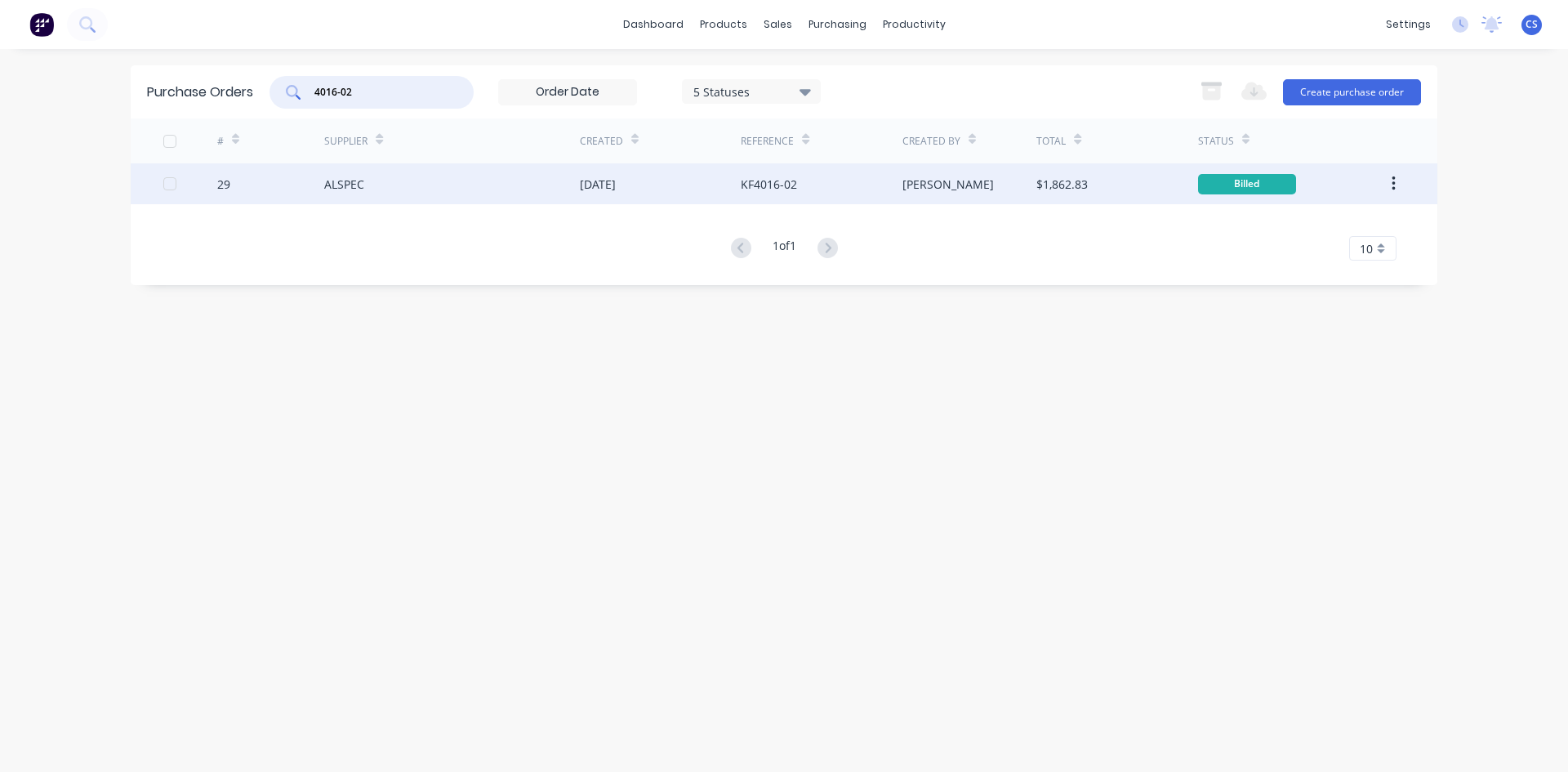
click at [573, 179] on div "ALSPEC" at bounding box center [452, 183] width 256 height 41
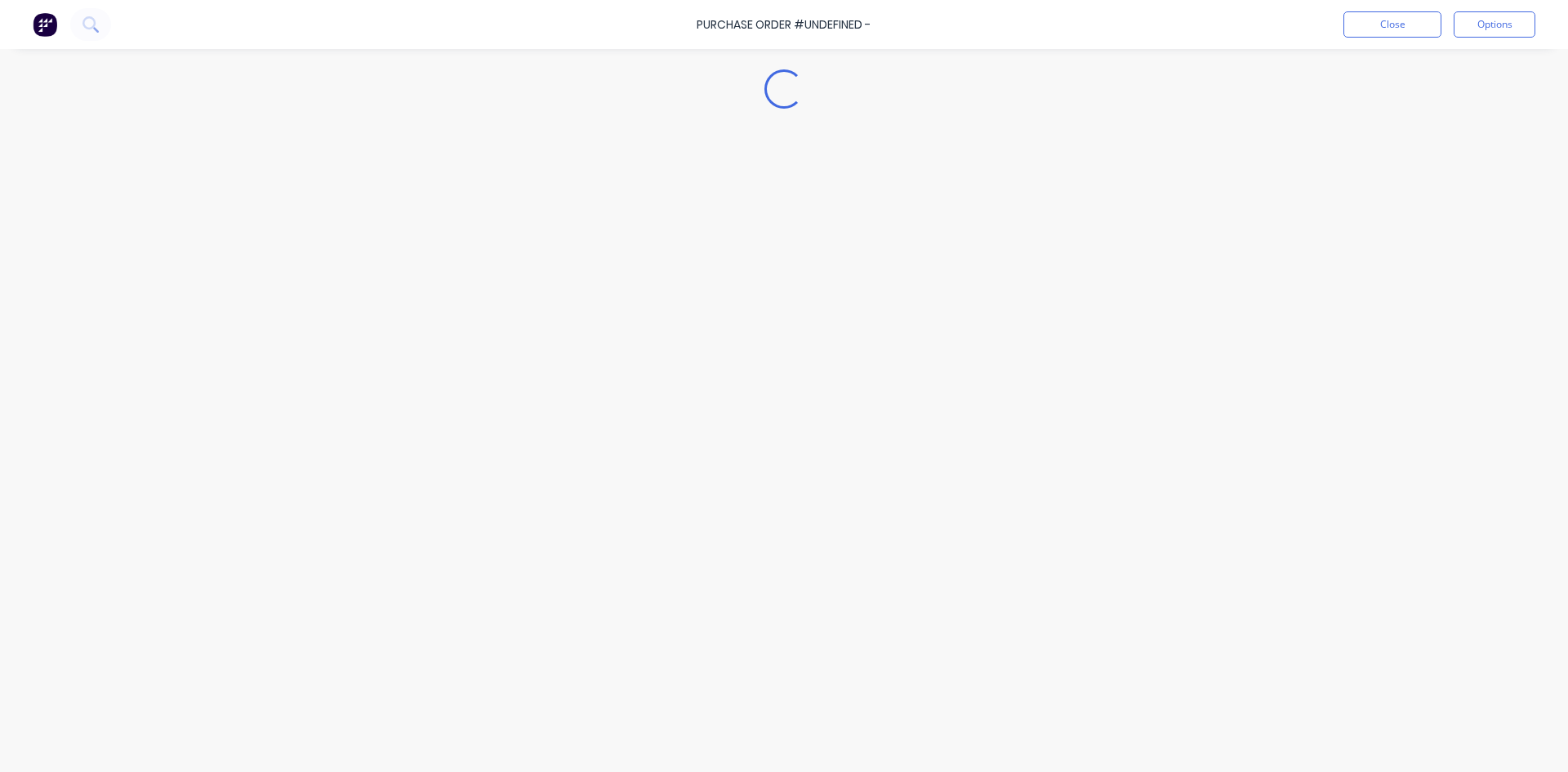
type textarea "x"
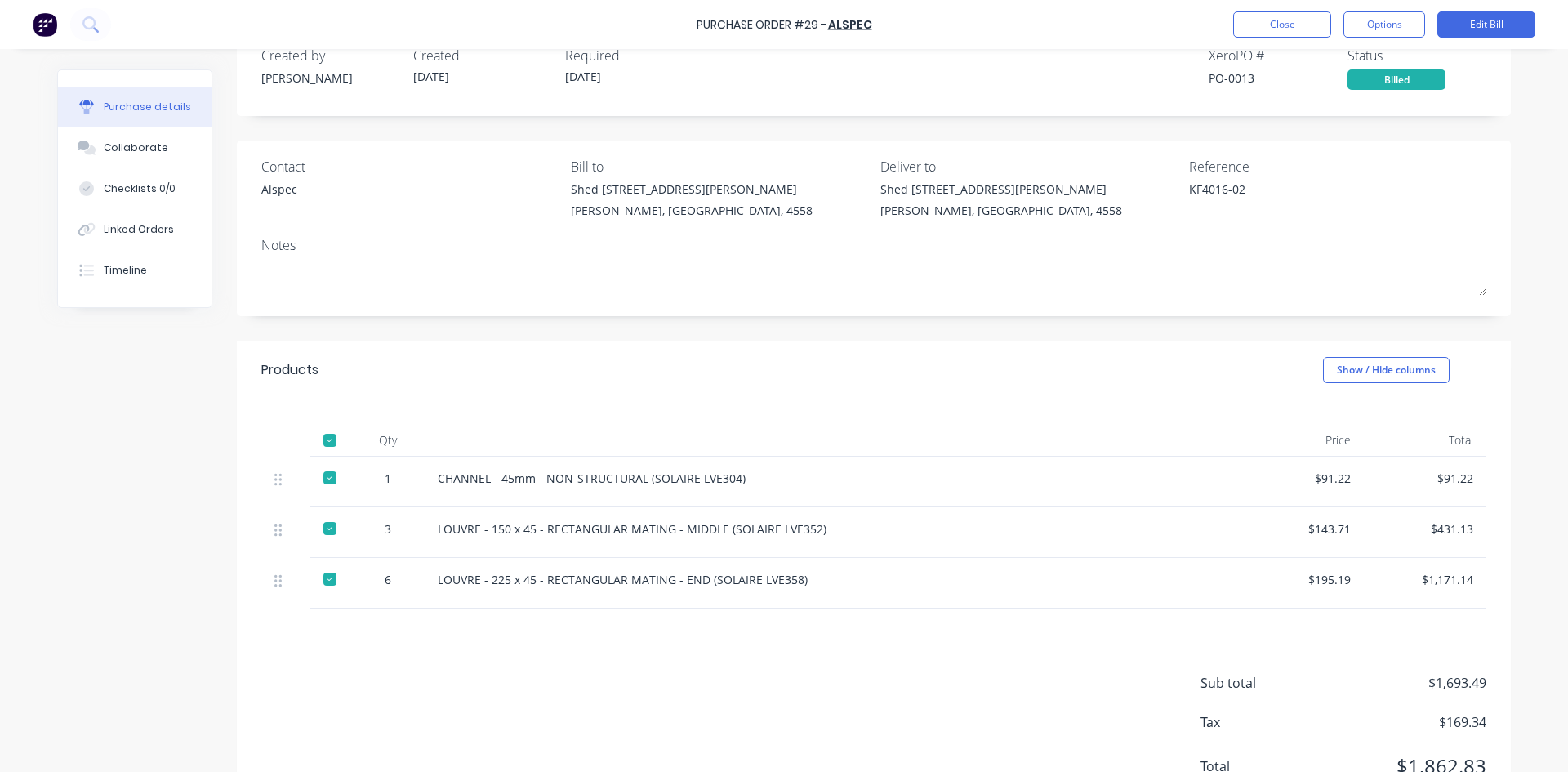
scroll to position [109, 0]
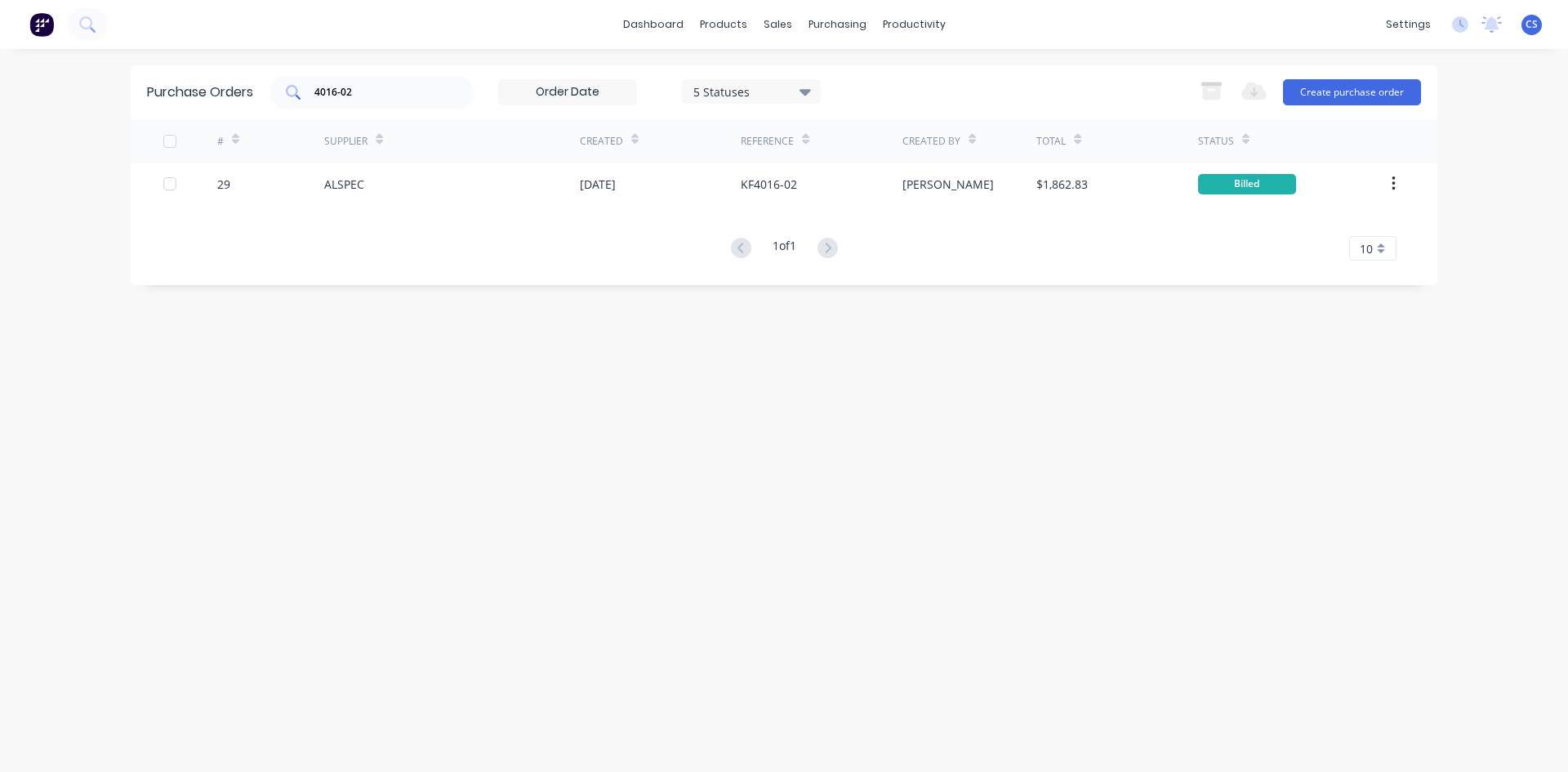
click at [395, 89] on input "4016-02" at bounding box center [381, 92] width 136 height 16
type input "4"
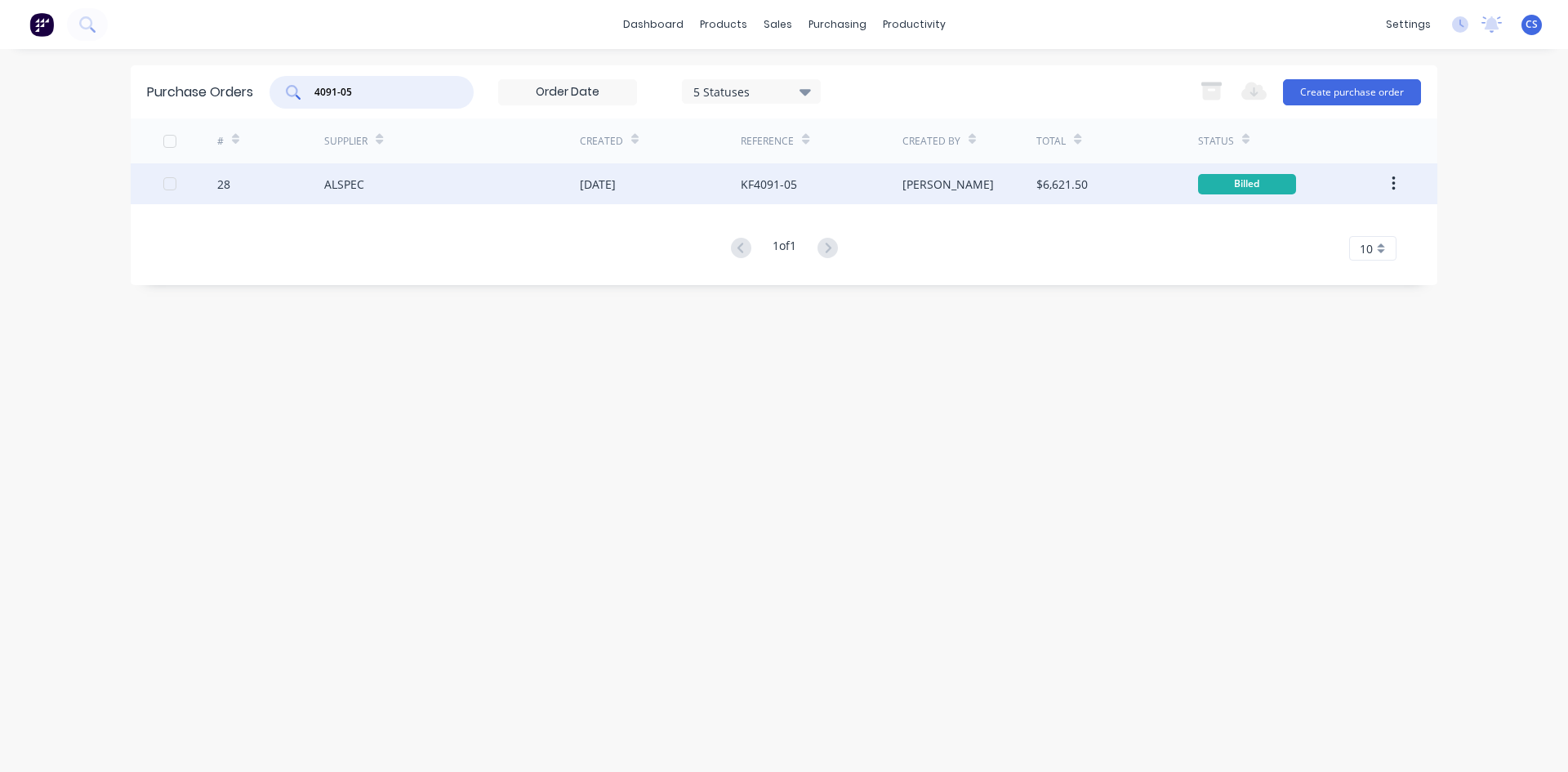
type input "4091-05"
click at [330, 193] on div "ALSPEC" at bounding box center [452, 183] width 256 height 41
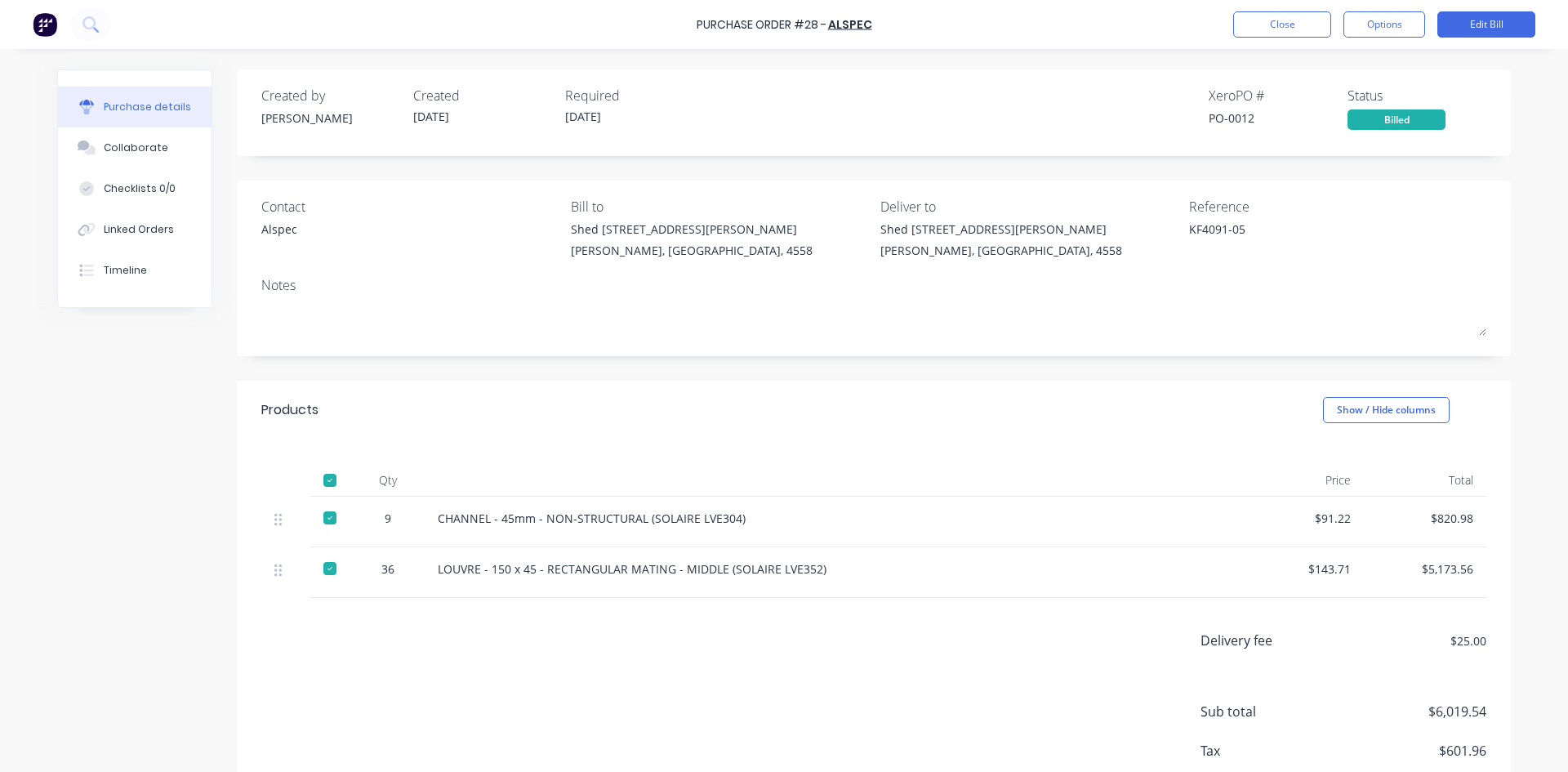
type textarea "x"
